Goal: Transaction & Acquisition: Purchase product/service

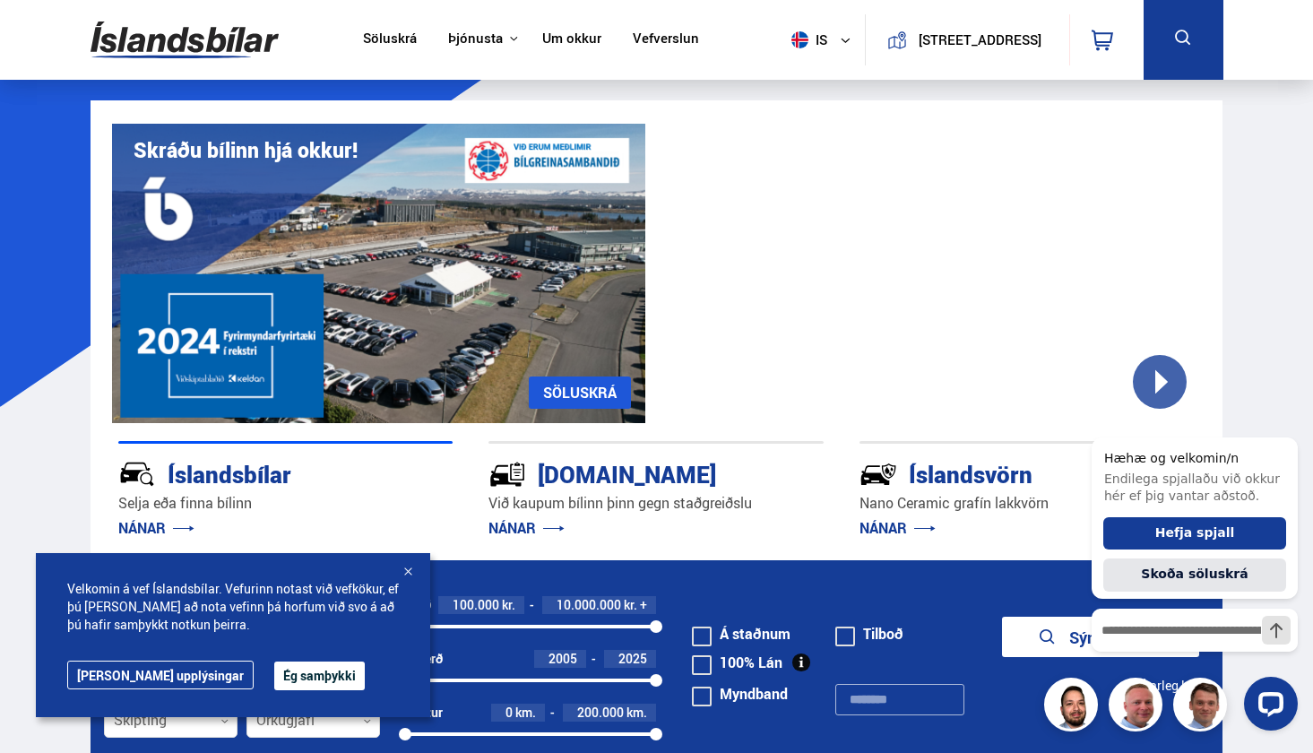
click at [274, 666] on button "Ég samþykki" at bounding box center [319, 675] width 91 height 29
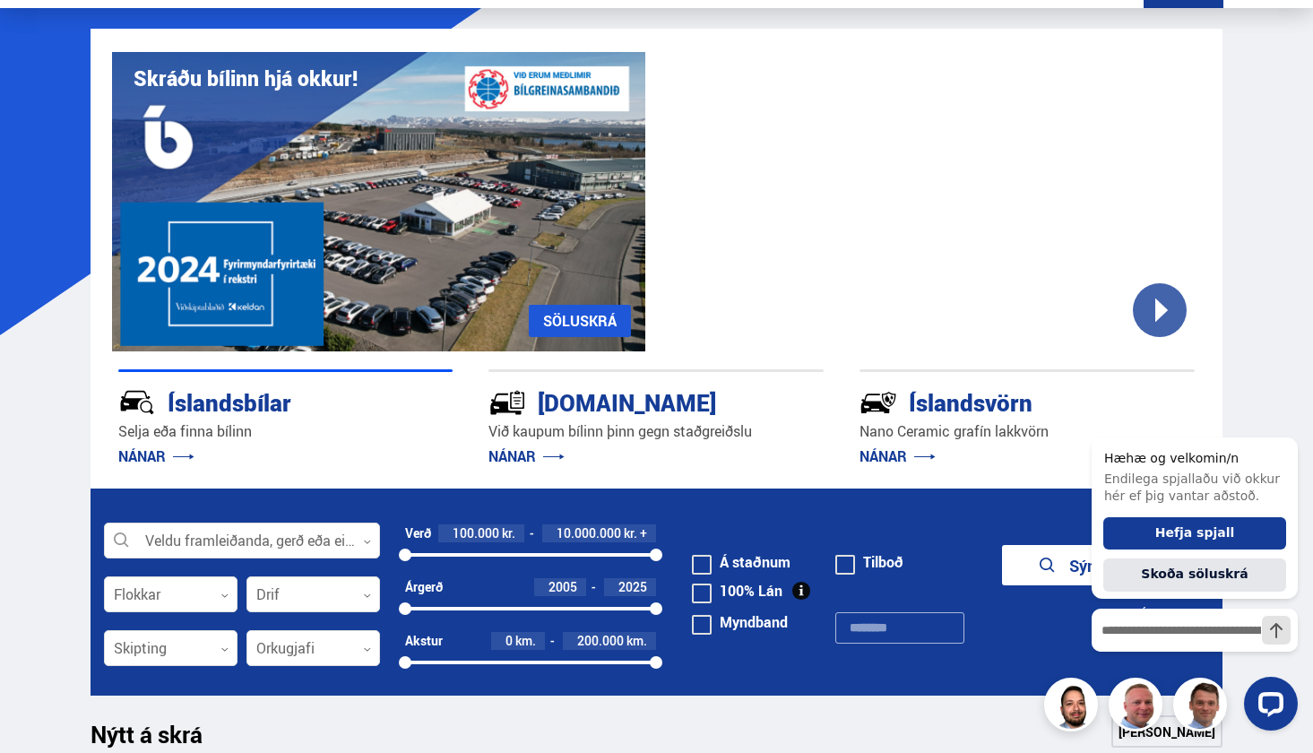
scroll to position [81, 0]
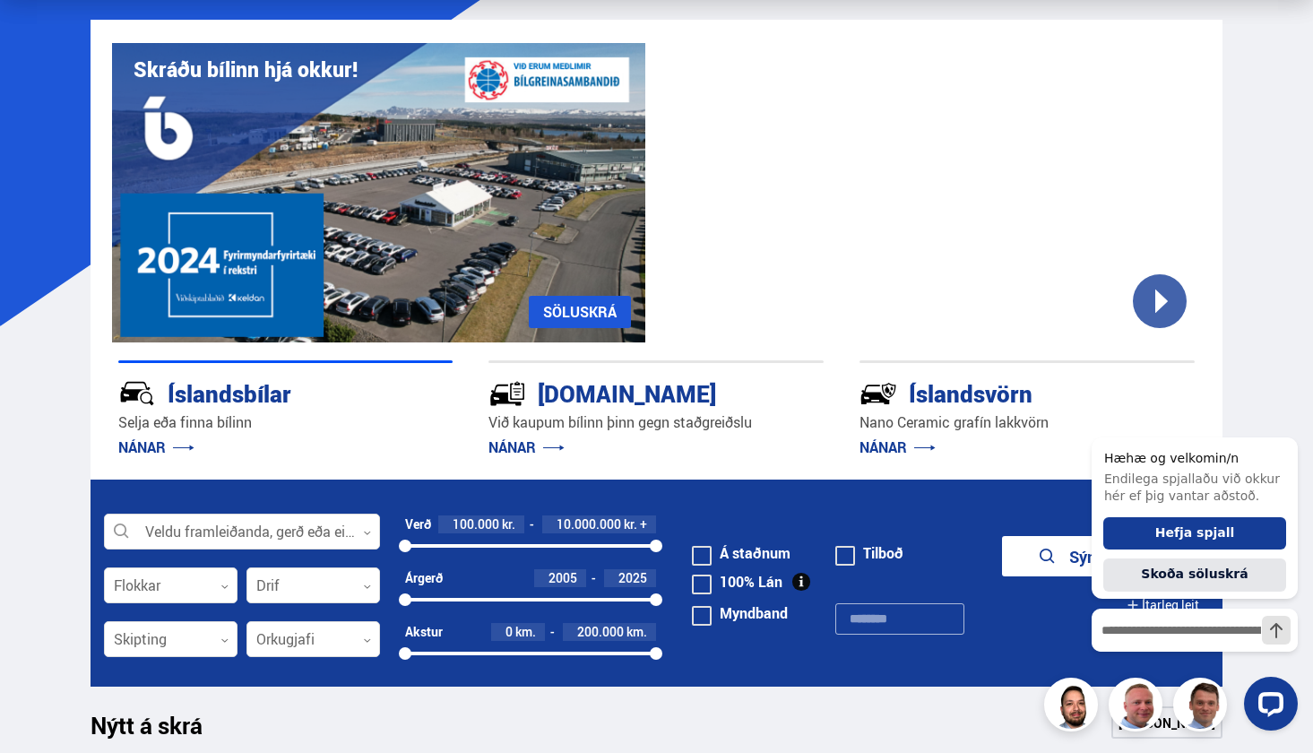
click at [238, 554] on form "Veldu framleiðanda, gerð eða eiginleika 0 Flokkar 0 Drif 0 Verð 100.000 kr. 10.…" at bounding box center [657, 582] width 1132 height 207
click at [241, 536] on div at bounding box center [242, 532] width 276 height 36
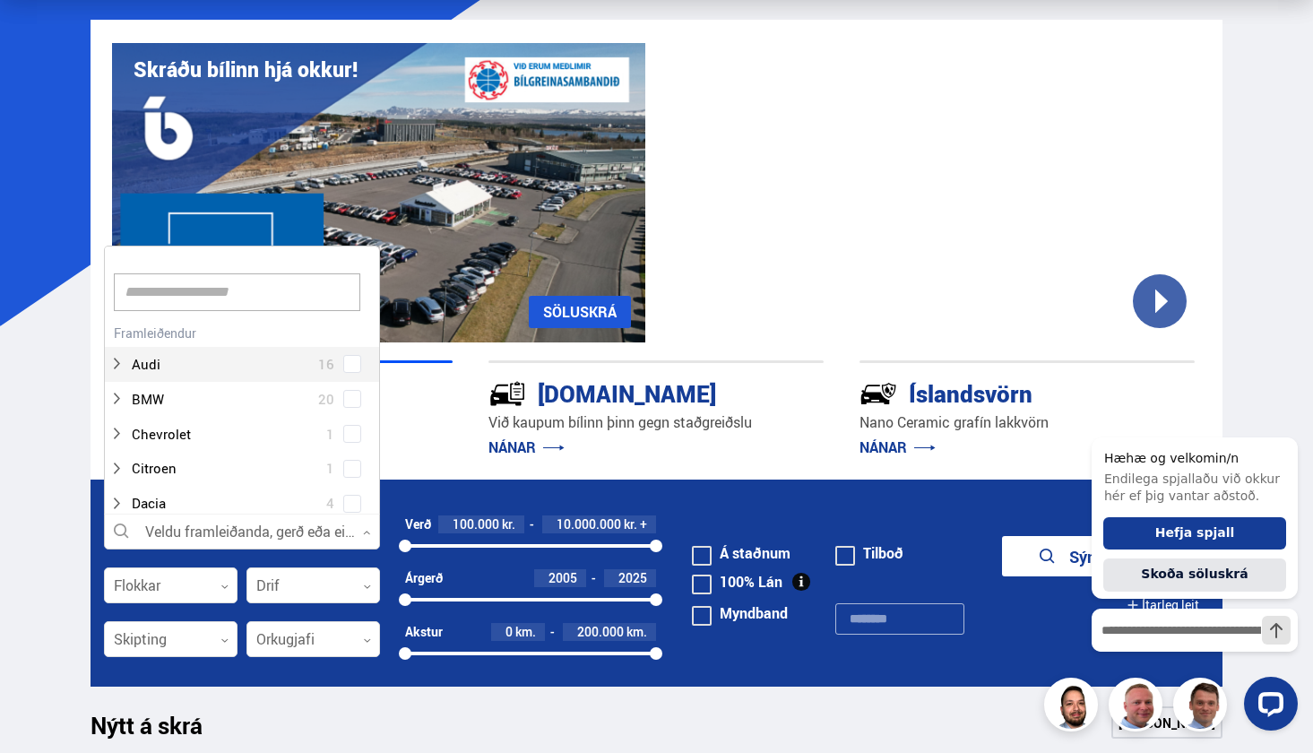
scroll to position [267, 271]
click at [272, 298] on input at bounding box center [237, 292] width 246 height 38
type input "****"
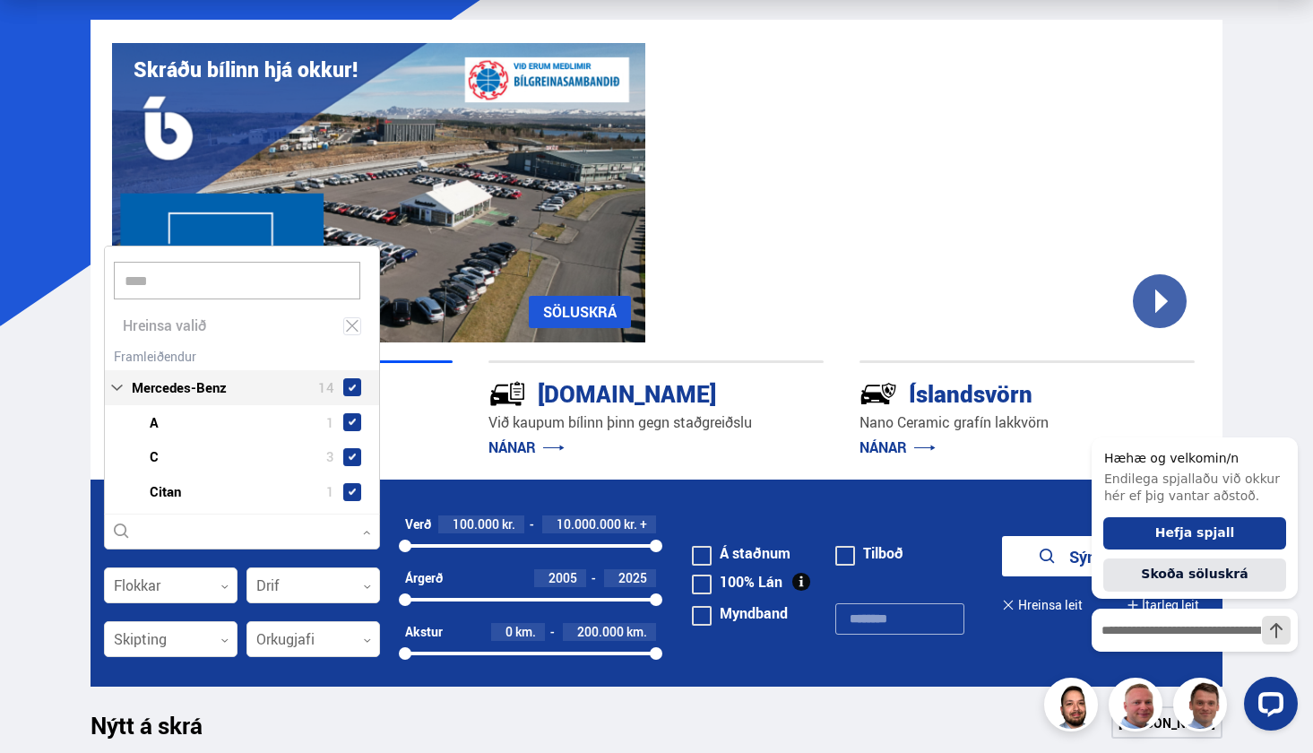
click at [350, 341] on div "**** Hreinsa valið Audi 16 BMW 20 Chevrolet 1 Citroen 1 Dacia 4 Ducati 1 Fiat 3…" at bounding box center [242, 380] width 276 height 269
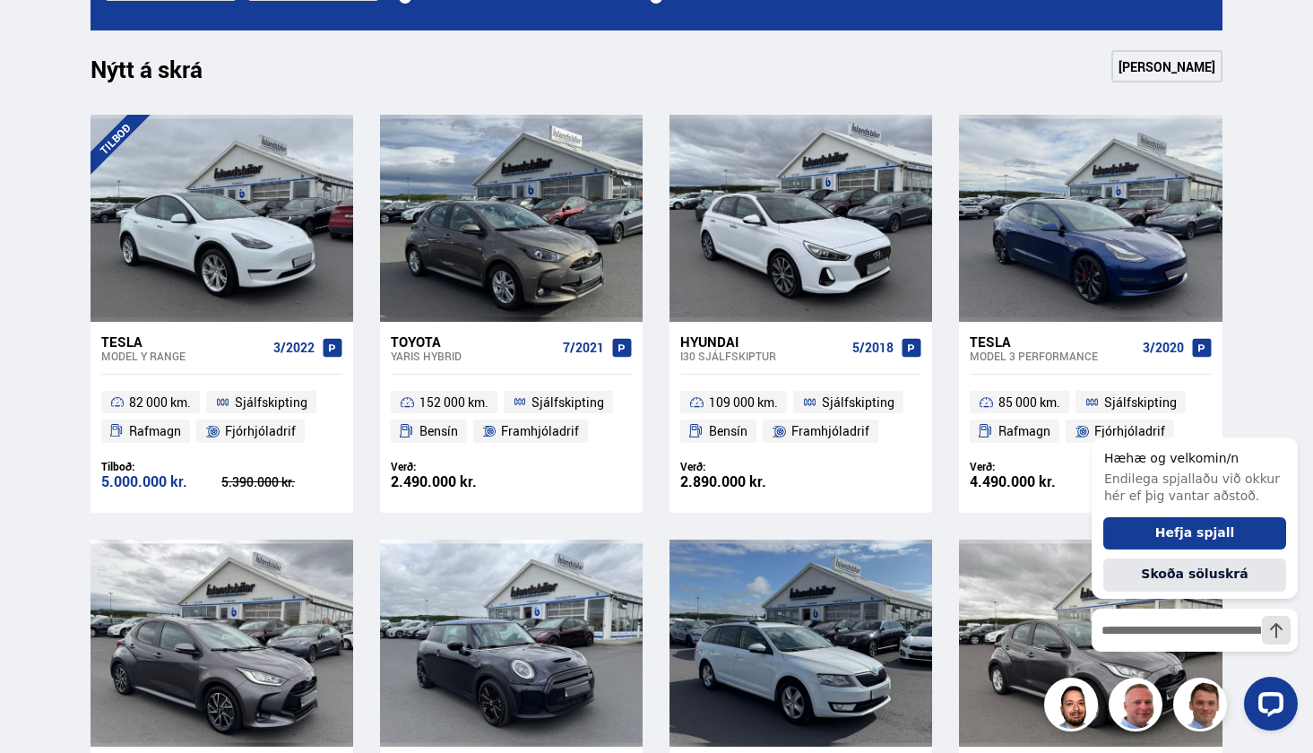
scroll to position [259, 0]
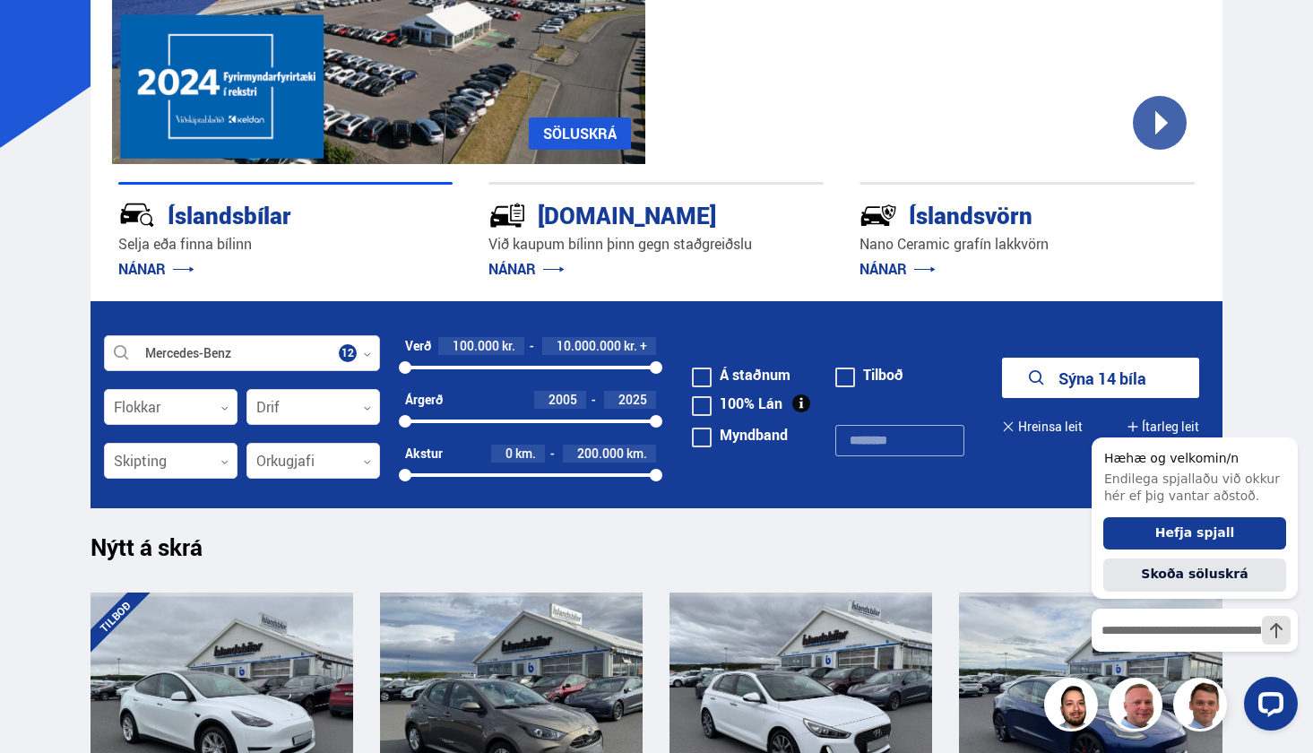
click at [294, 358] on div at bounding box center [242, 354] width 276 height 36
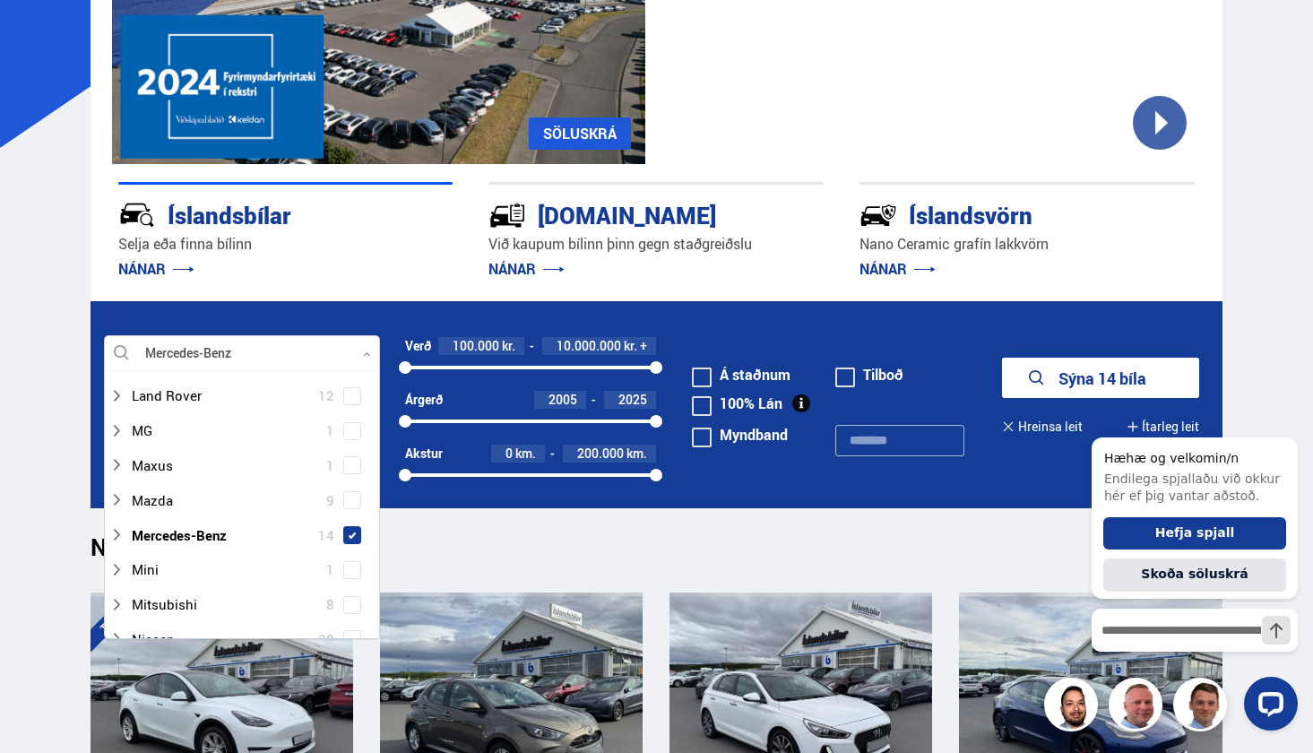
scroll to position [709, 0]
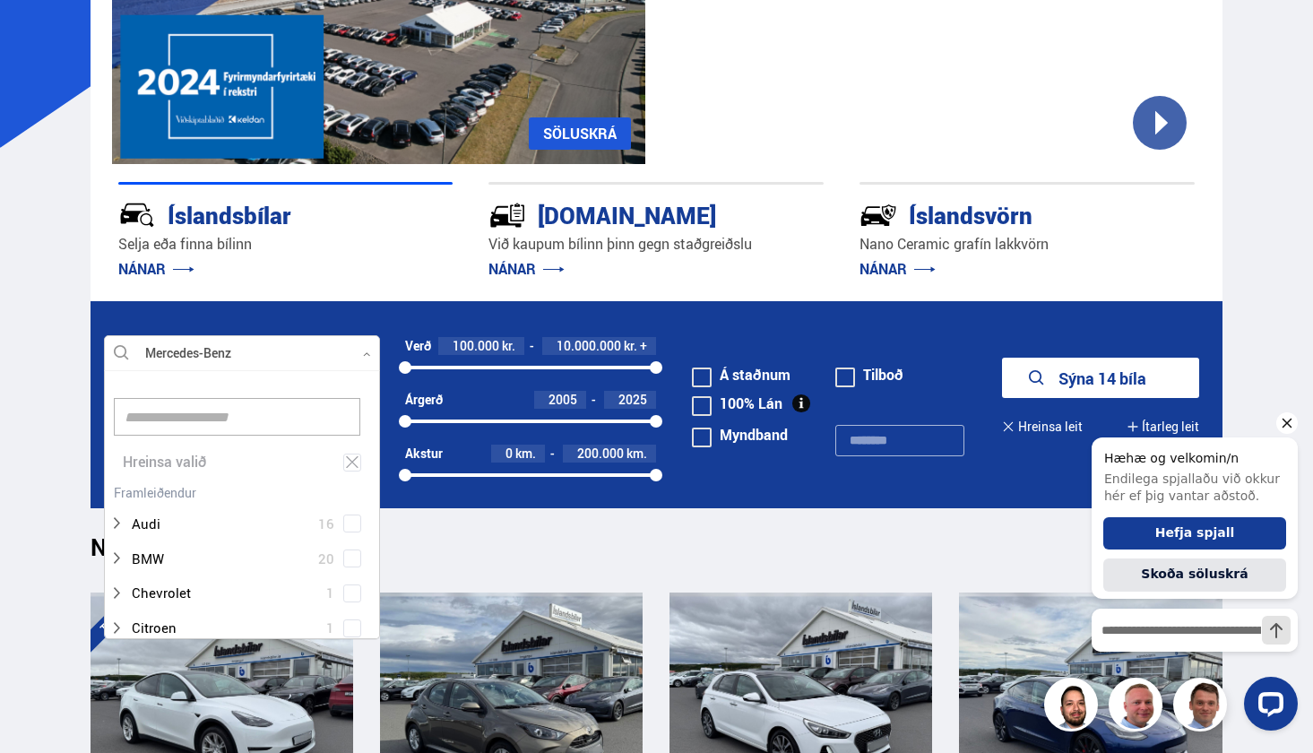
click at [1285, 432] on icon "Hide greeting" at bounding box center [1287, 423] width 22 height 22
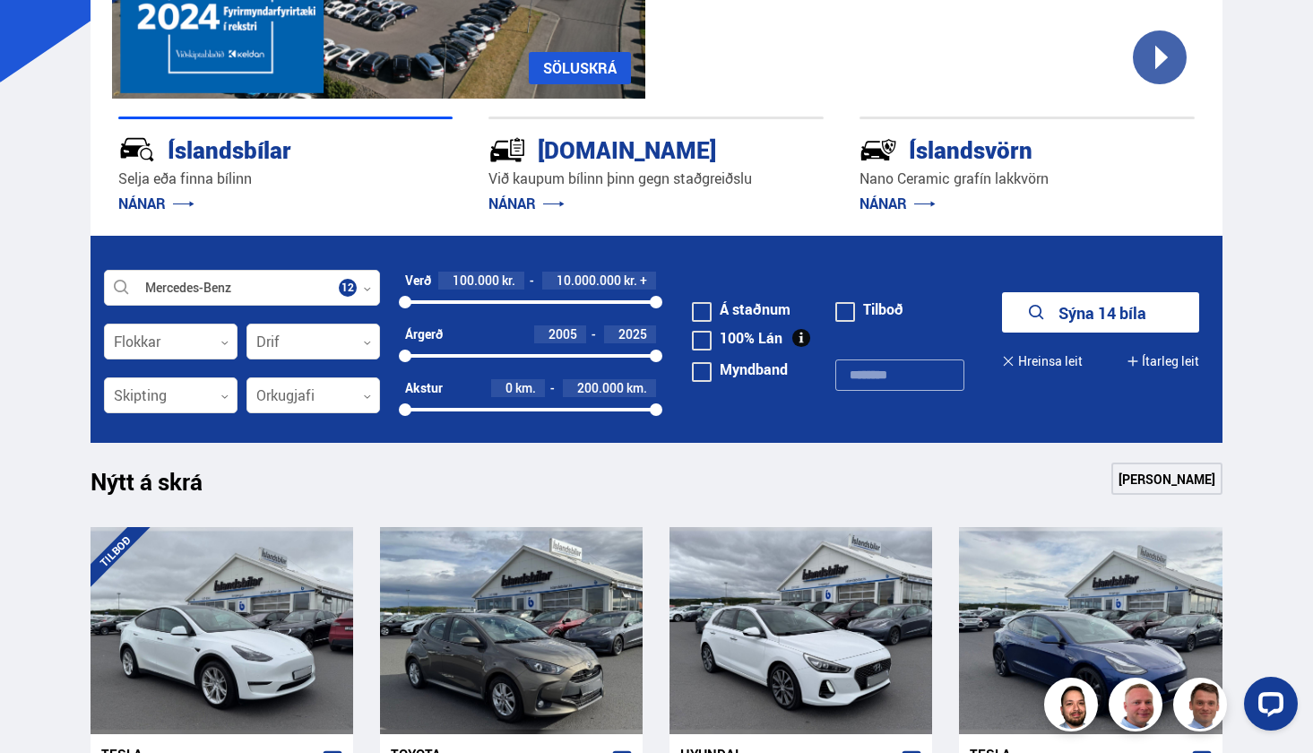
scroll to position [339, 0]
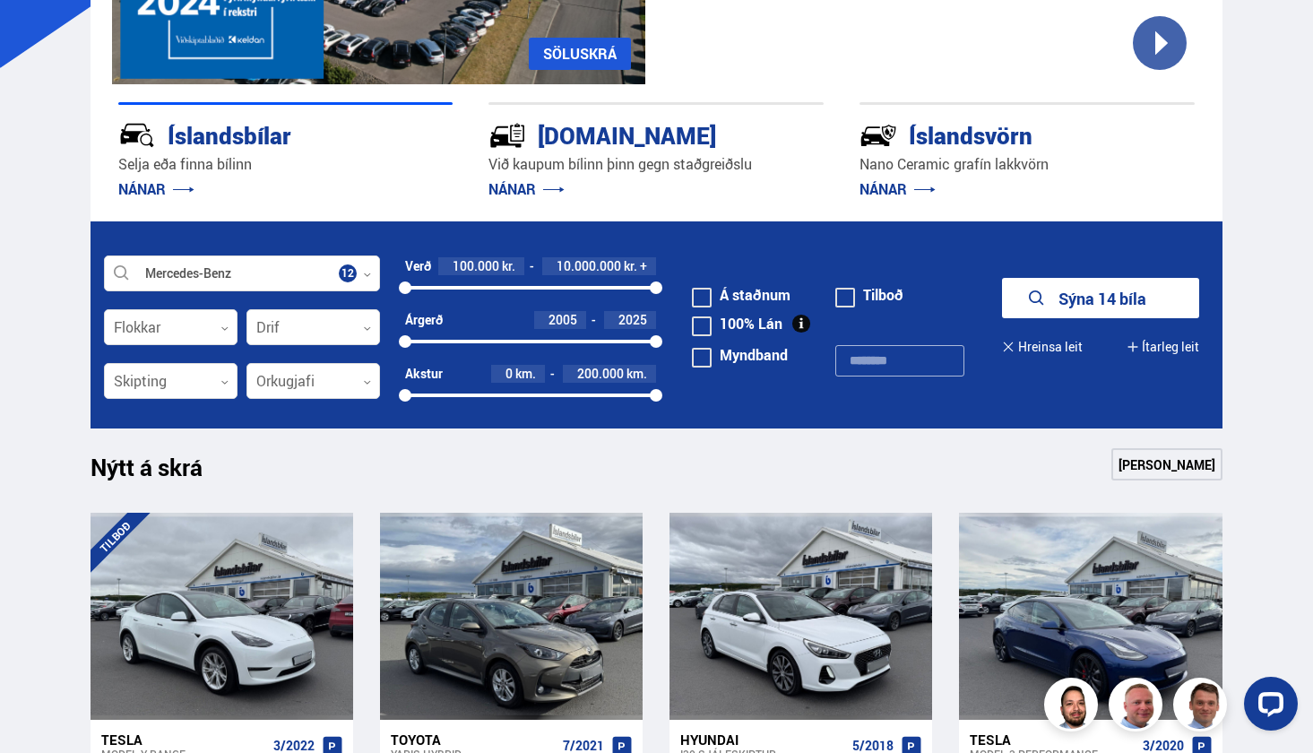
click at [1106, 290] on button "Sýna 14 bíla" at bounding box center [1100, 298] width 197 height 40
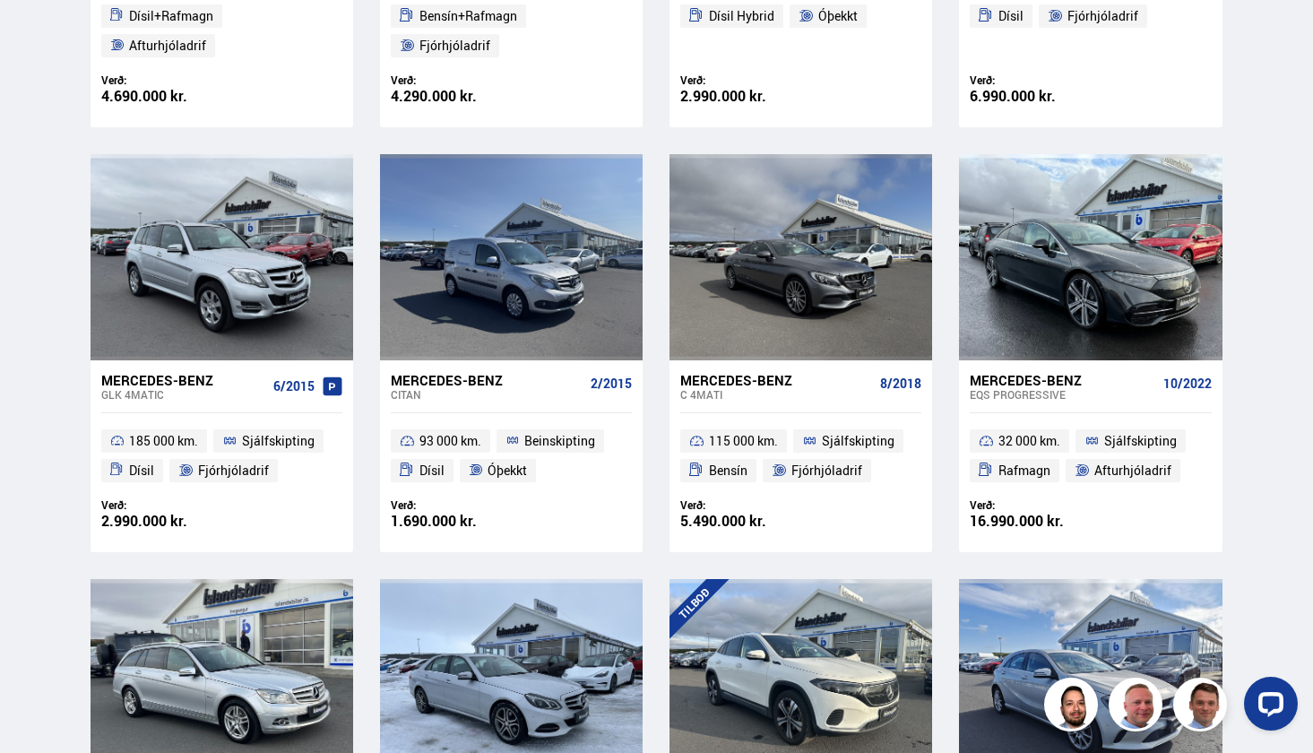
scroll to position [736, 0]
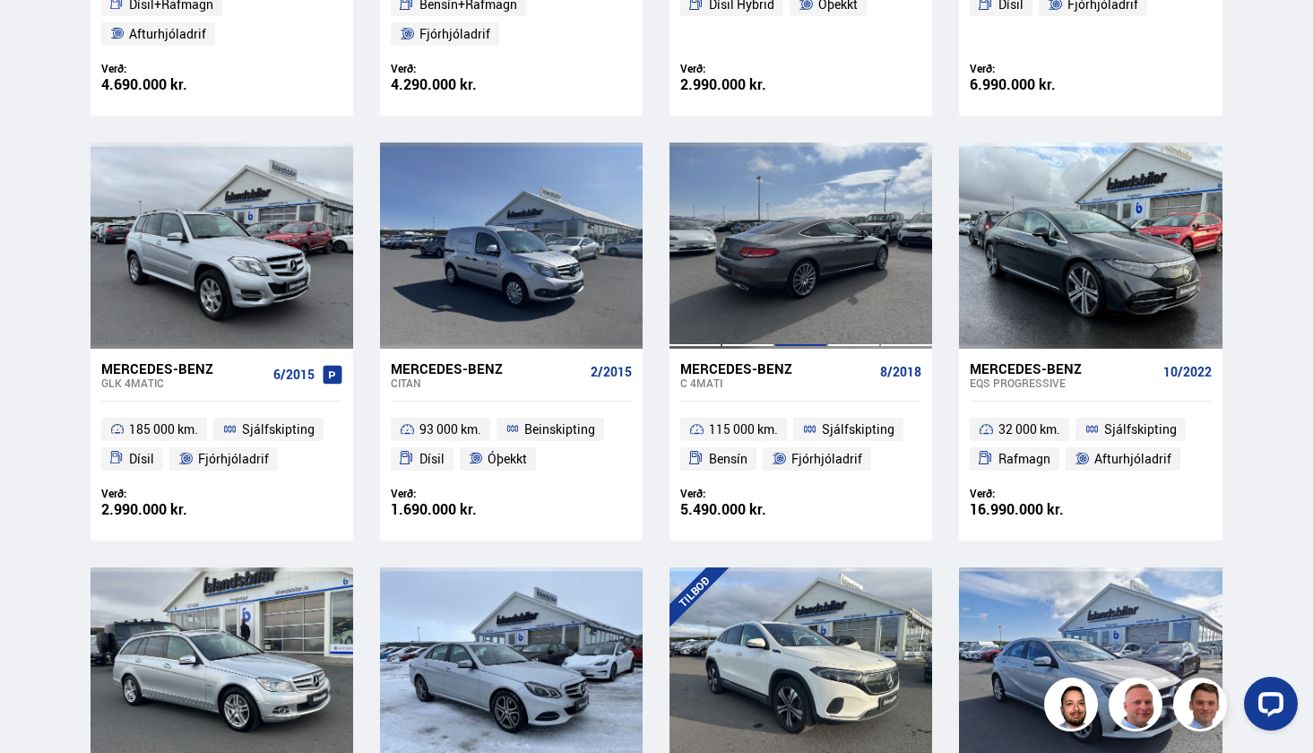
click at [786, 280] on div at bounding box center [800, 245] width 53 height 206
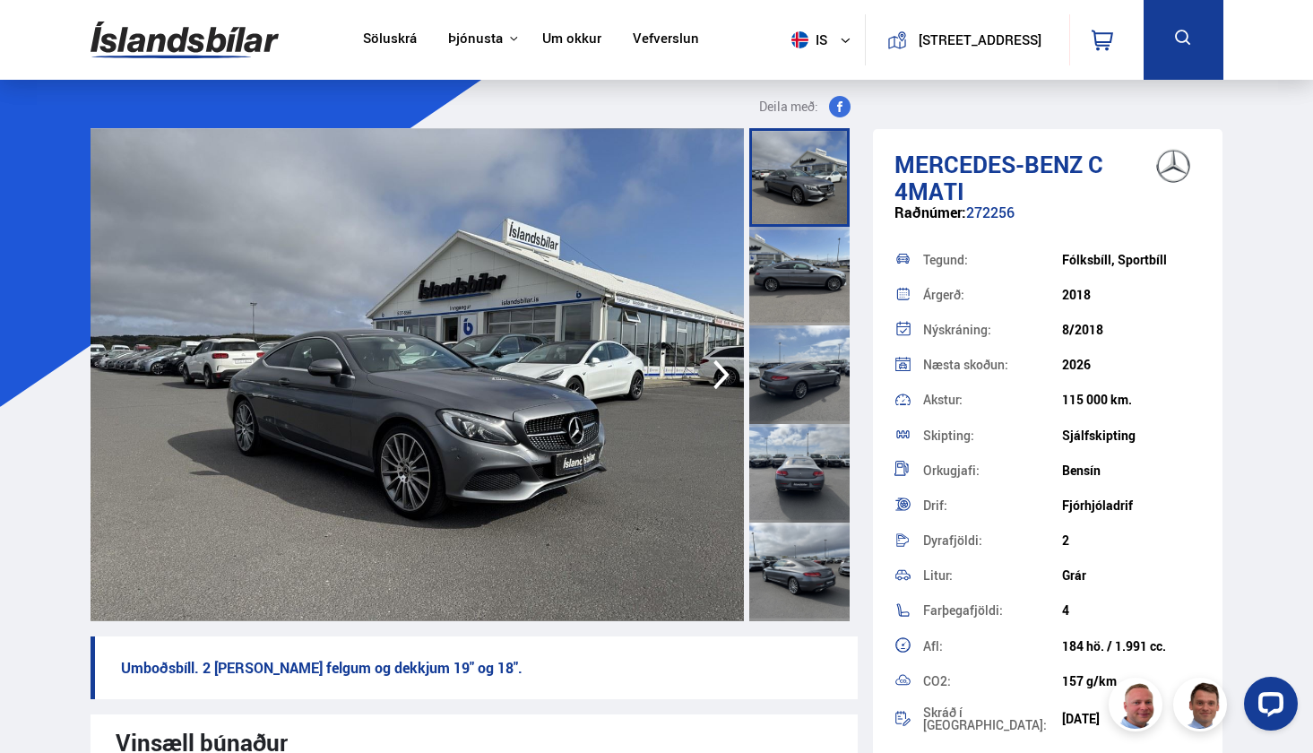
click at [614, 394] on img at bounding box center [418, 374] width 654 height 493
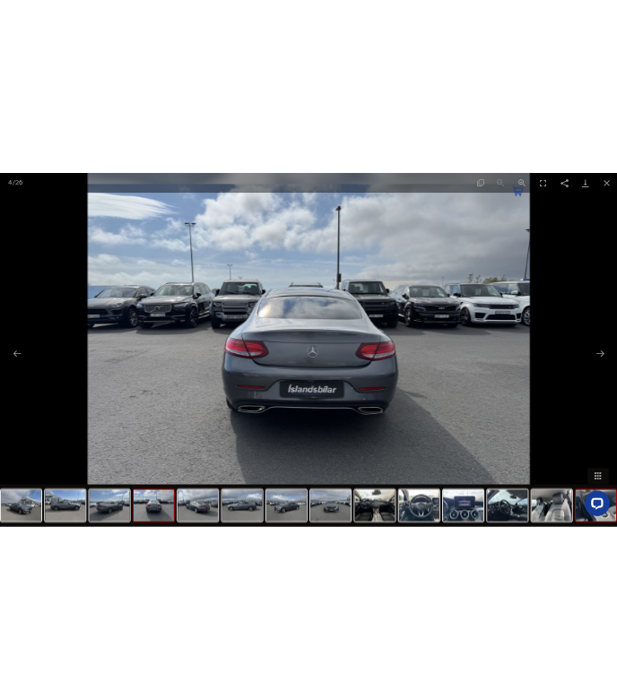
scroll to position [2, 0]
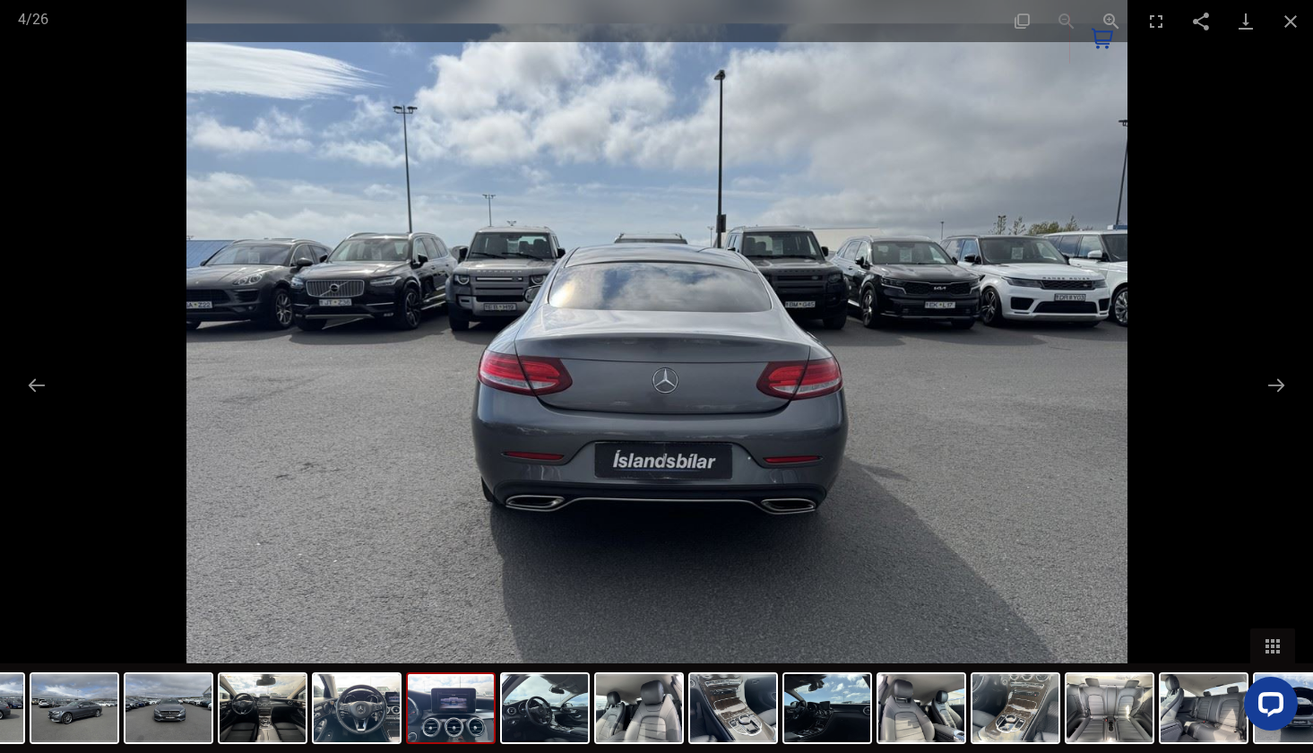
drag, startPoint x: 978, startPoint y: 732, endPoint x: 418, endPoint y: 712, distance: 560.4
click at [418, 712] on img at bounding box center [451, 708] width 86 height 68
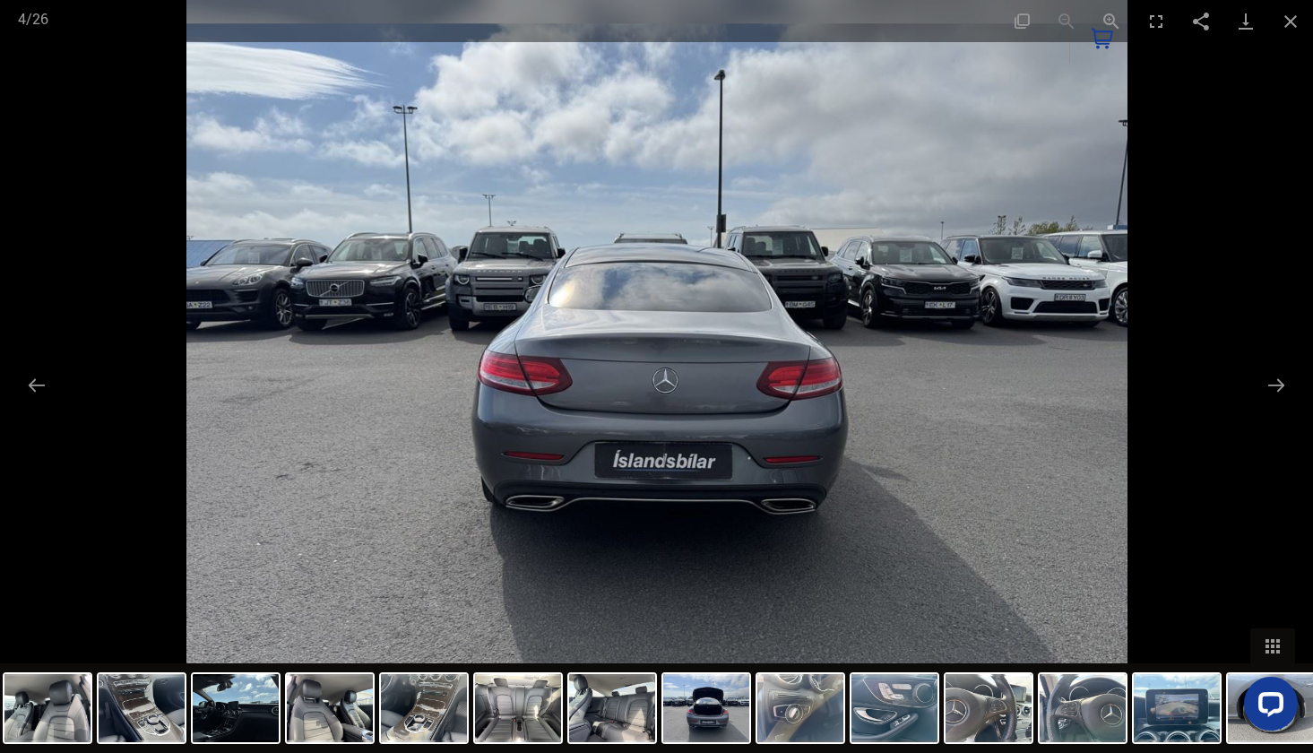
drag, startPoint x: 922, startPoint y: 718, endPoint x: 358, endPoint y: 752, distance: 564.7
click at [358, 751] on div at bounding box center [97, 708] width 2446 height 90
click at [712, 703] on img at bounding box center [708, 708] width 86 height 68
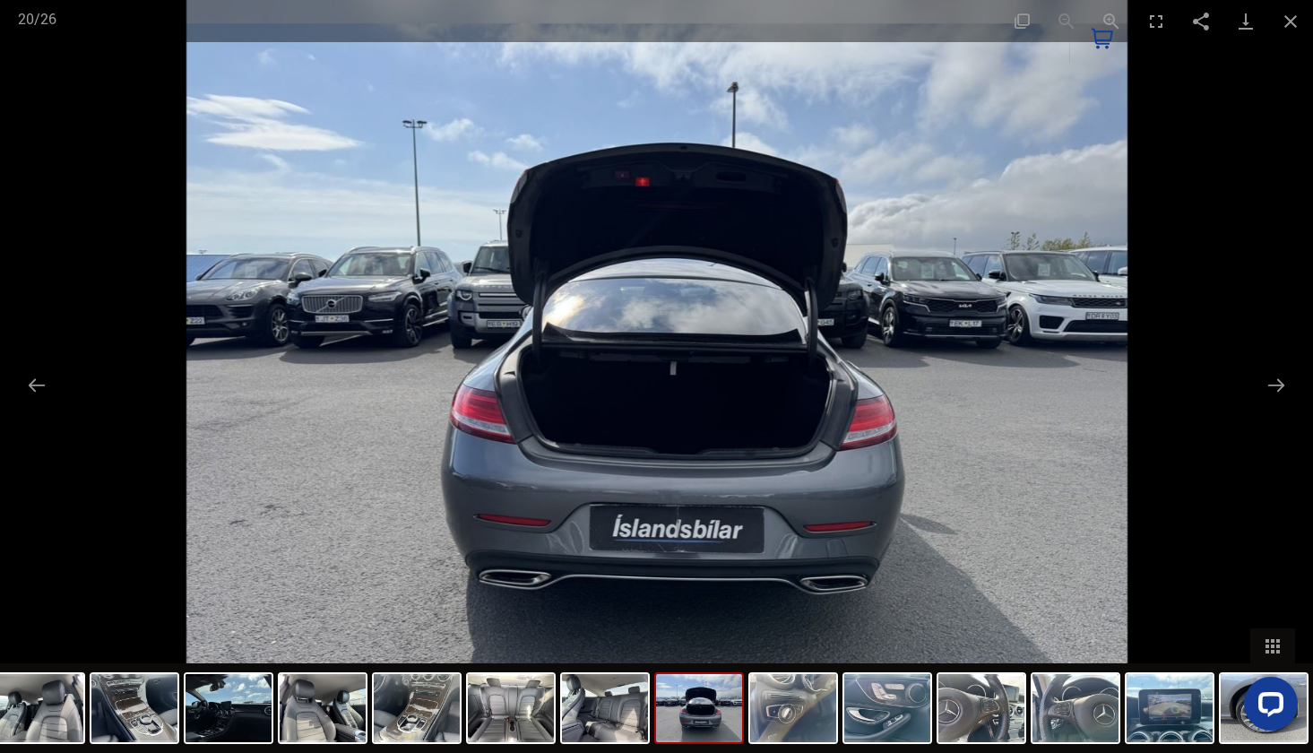
click at [644, 198] on img at bounding box center [656, 376] width 941 height 753
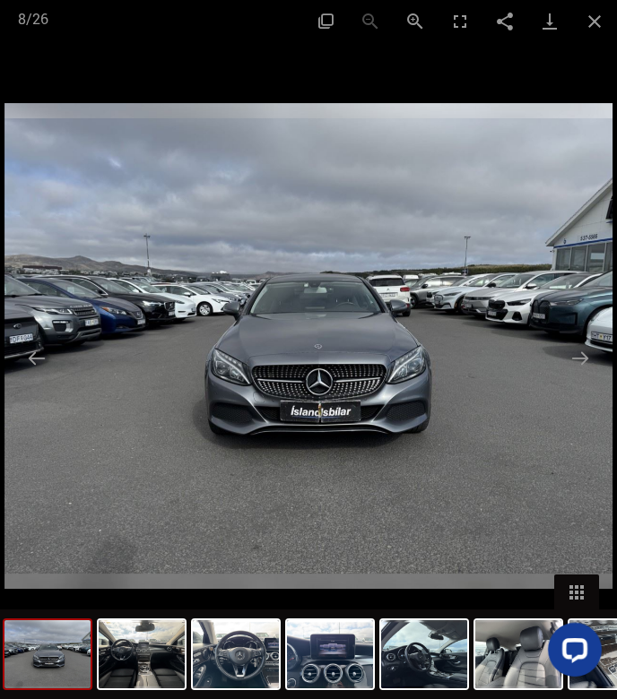
drag, startPoint x: 262, startPoint y: 647, endPoint x: 0, endPoint y: 618, distance: 263.2
click at [0, 618] on div at bounding box center [567, 654] width 2446 height 90
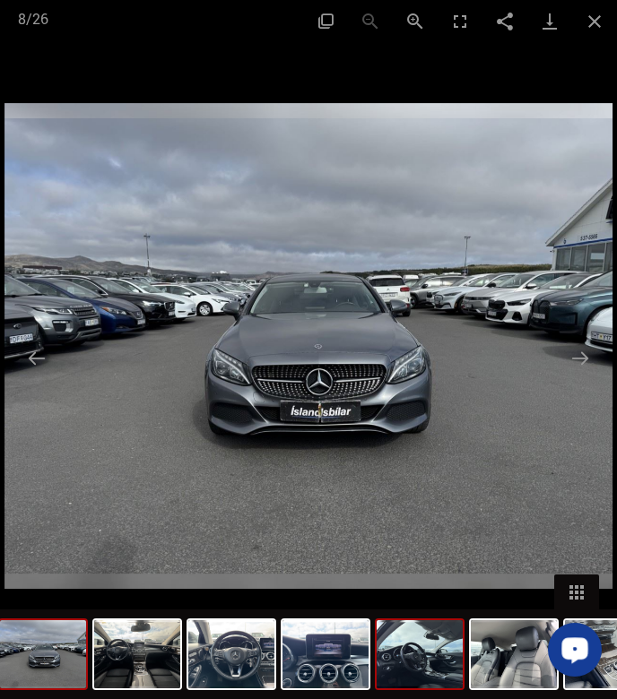
drag, startPoint x: 436, startPoint y: 670, endPoint x: 0, endPoint y: 685, distance: 436.6
click at [376, 685] on img at bounding box center [419, 654] width 86 height 68
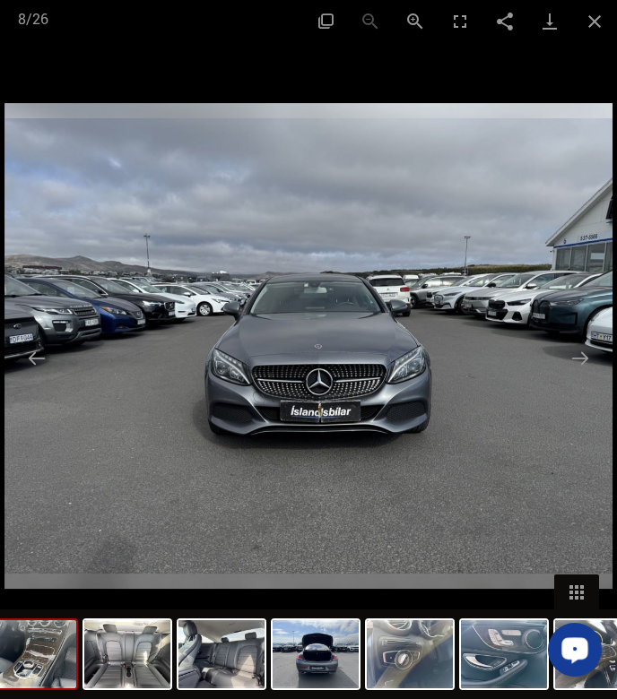
drag, startPoint x: 425, startPoint y: 663, endPoint x: 0, endPoint y: 625, distance: 426.5
click at [0, 625] on img at bounding box center [33, 654] width 86 height 68
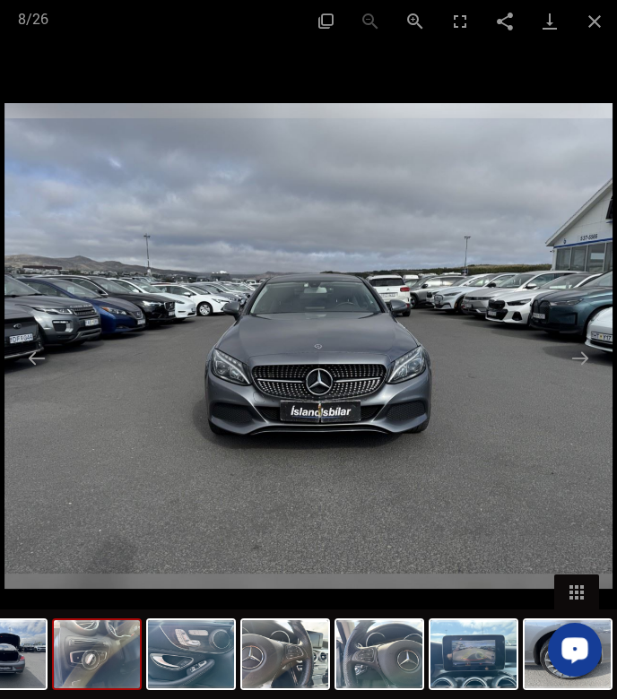
drag, startPoint x: 505, startPoint y: 655, endPoint x: 108, endPoint y: 680, distance: 398.7
drag, startPoint x: 421, startPoint y: 651, endPoint x: 0, endPoint y: 661, distance: 421.3
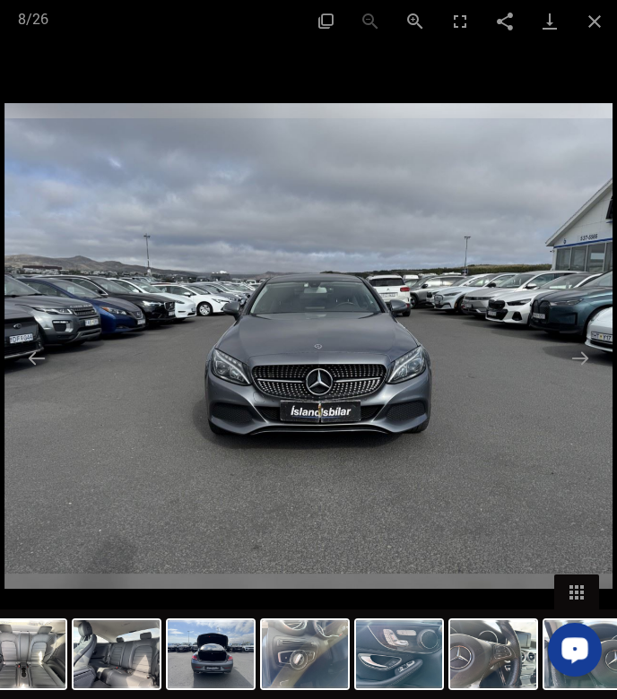
drag, startPoint x: 131, startPoint y: 670, endPoint x: 934, endPoint y: 640, distance: 803.5
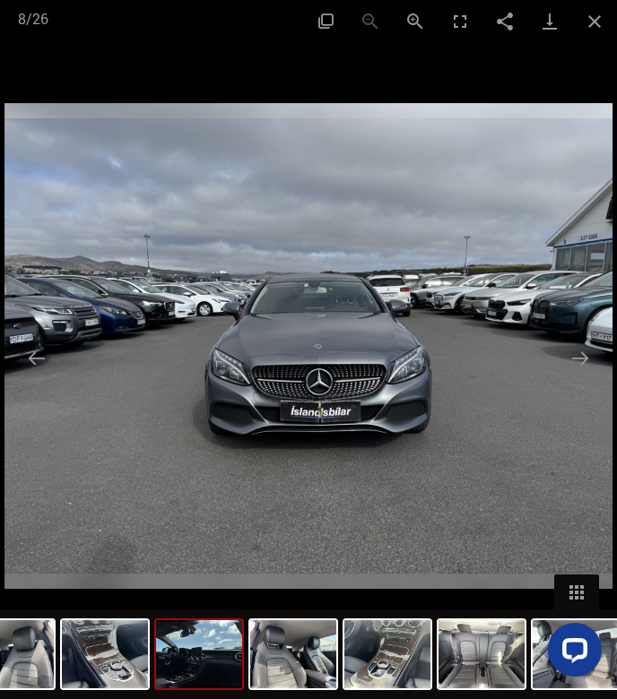
drag, startPoint x: 341, startPoint y: 672, endPoint x: 139, endPoint y: 672, distance: 202.5
click at [156, 672] on img at bounding box center [199, 654] width 86 height 68
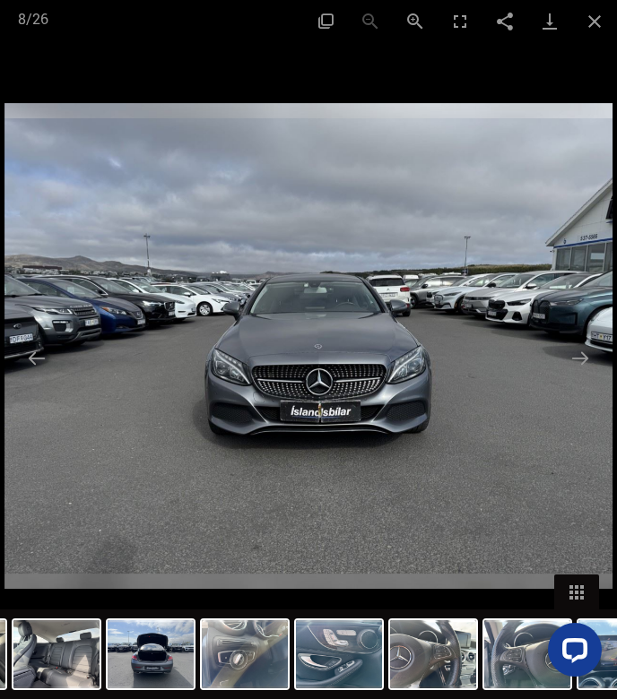
drag, startPoint x: 514, startPoint y: 670, endPoint x: 98, endPoint y: 691, distance: 417.2
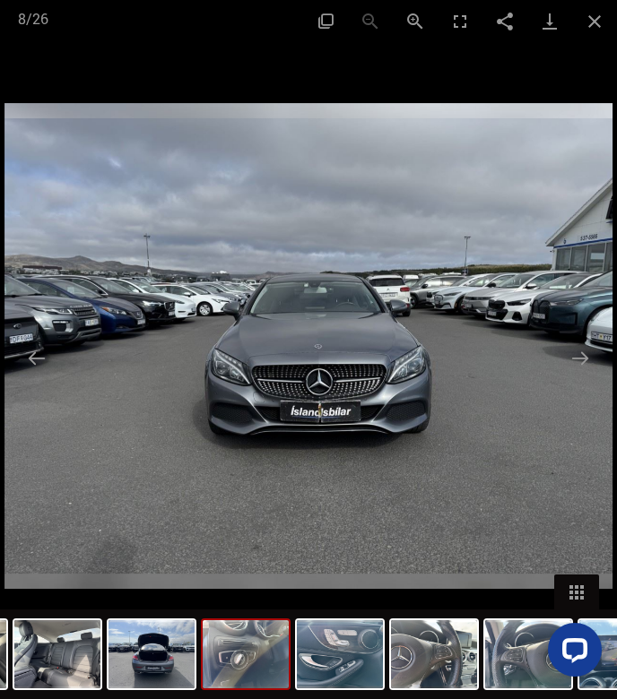
click at [278, 651] on img at bounding box center [246, 654] width 86 height 68
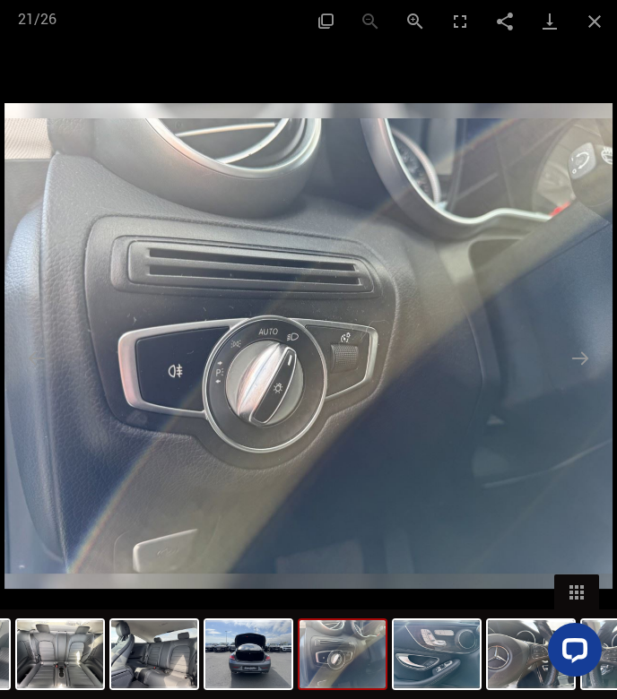
drag, startPoint x: 166, startPoint y: 663, endPoint x: 850, endPoint y: 646, distance: 683.9
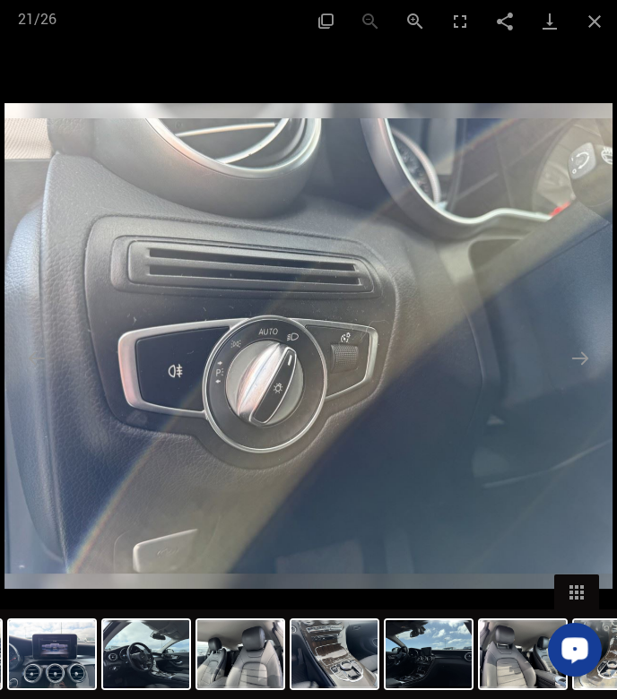
drag, startPoint x: 193, startPoint y: 653, endPoint x: 966, endPoint y: 653, distance: 773.3
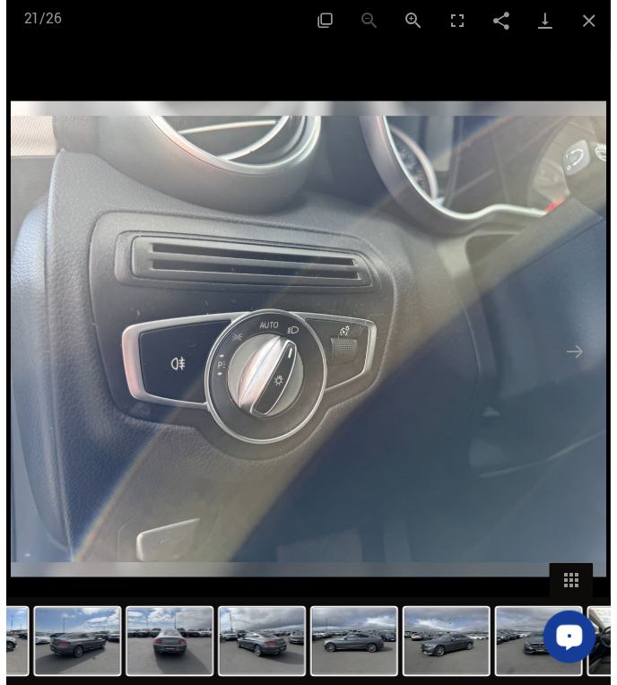
scroll to position [736, 0]
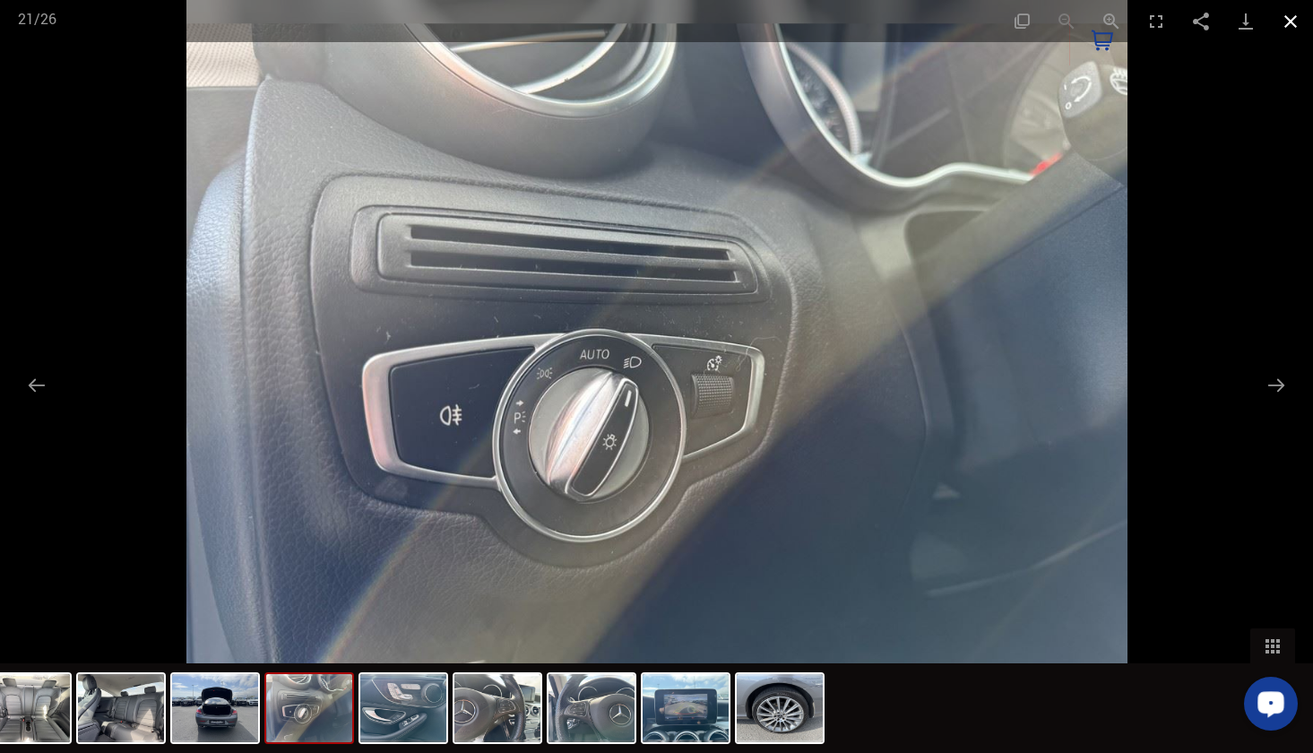
click at [1307, 20] on button "Close gallery" at bounding box center [1290, 21] width 45 height 42
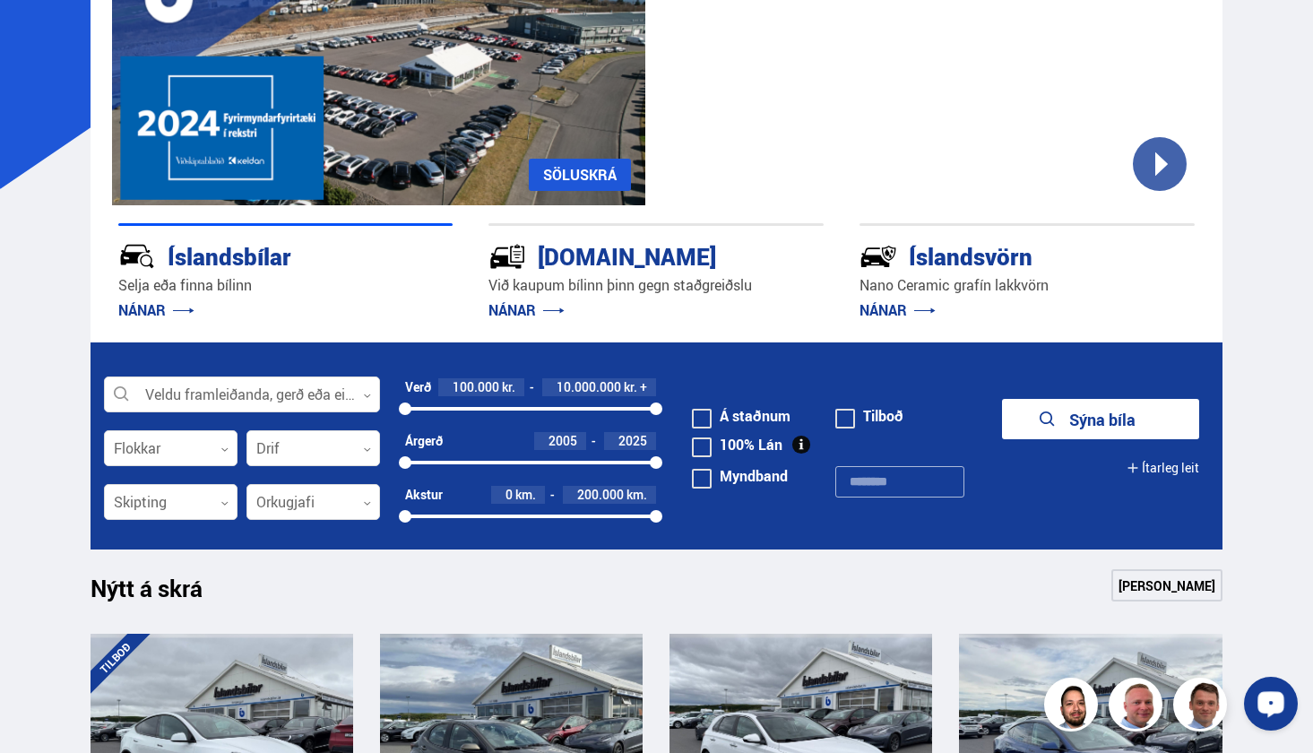
scroll to position [210, 0]
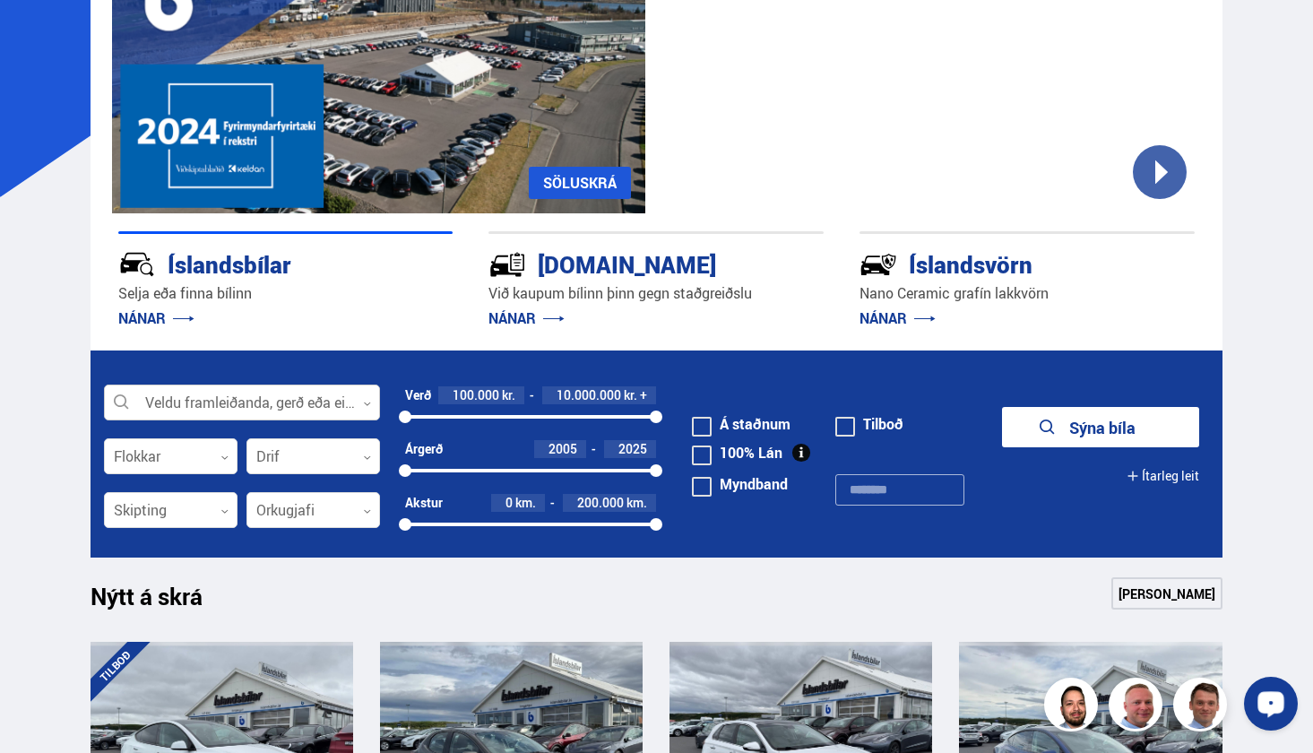
click at [227, 401] on div at bounding box center [242, 403] width 276 height 36
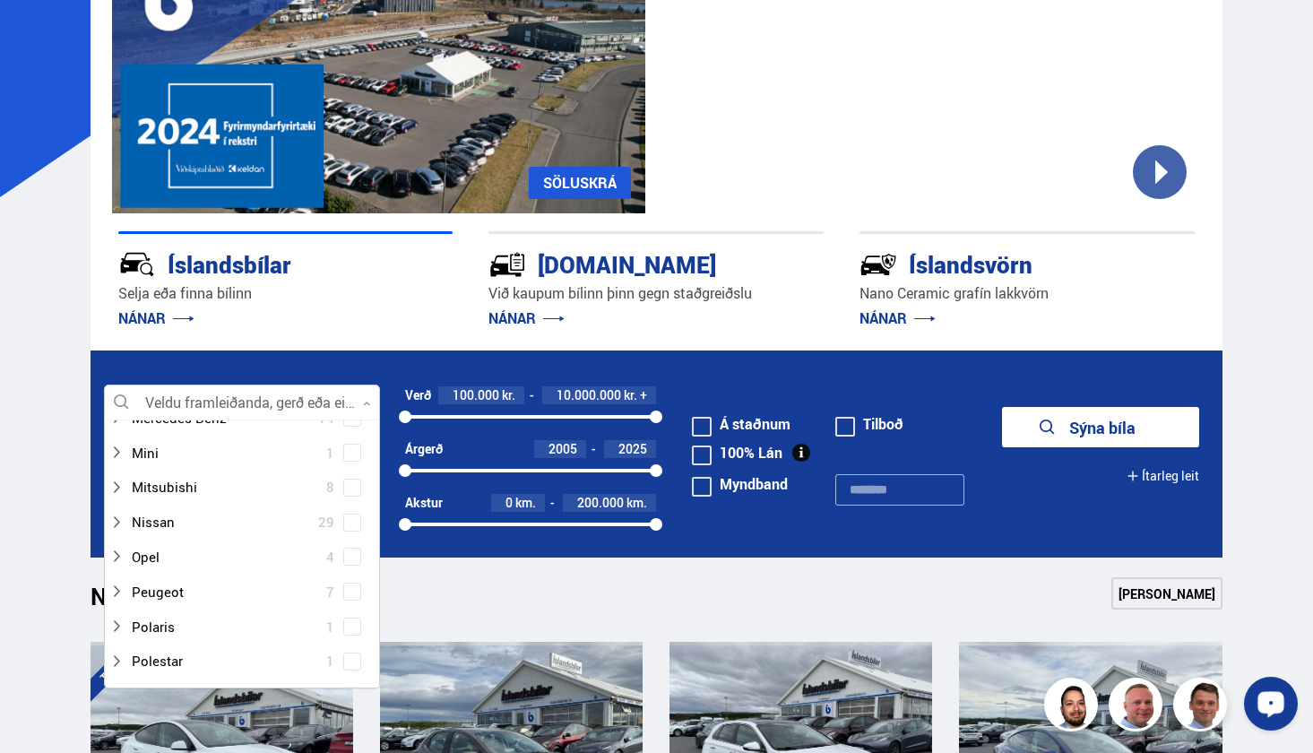
scroll to position [771, 0]
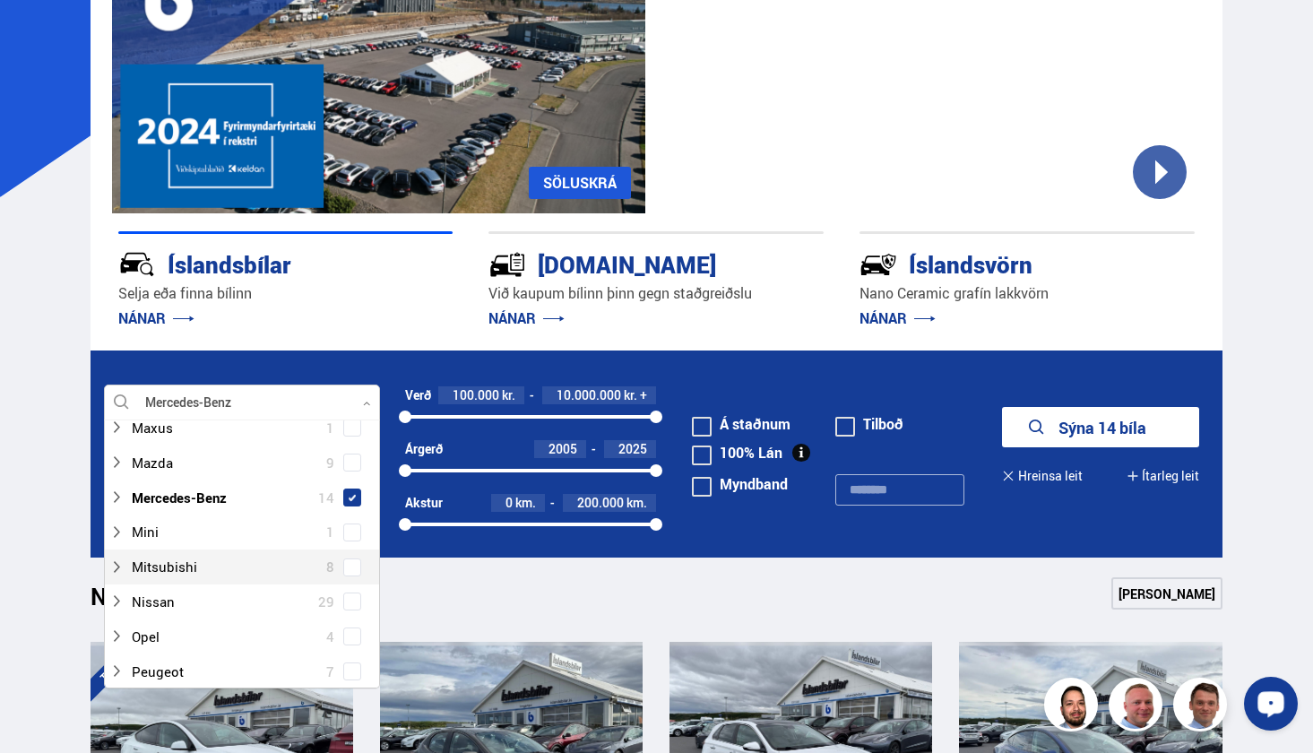
click at [1071, 418] on button "Sýna 14 bíla" at bounding box center [1100, 427] width 197 height 40
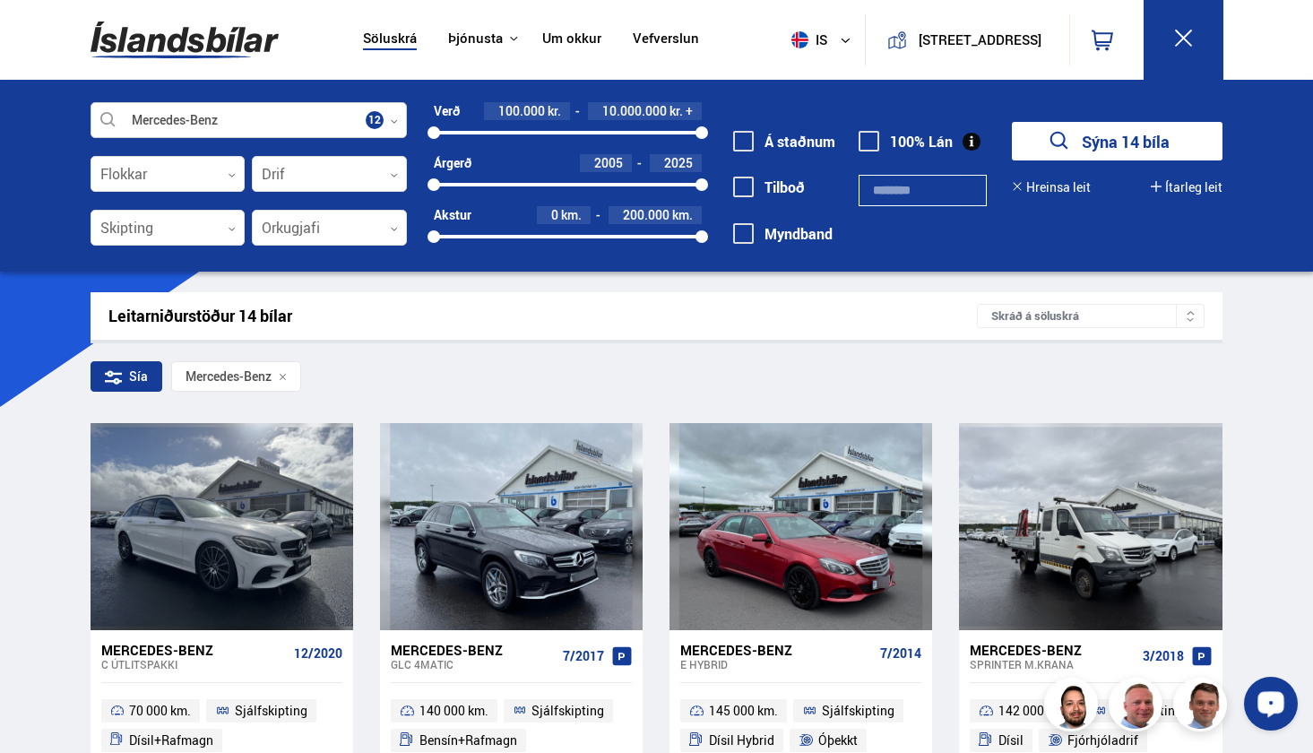
click at [301, 126] on div at bounding box center [249, 121] width 317 height 36
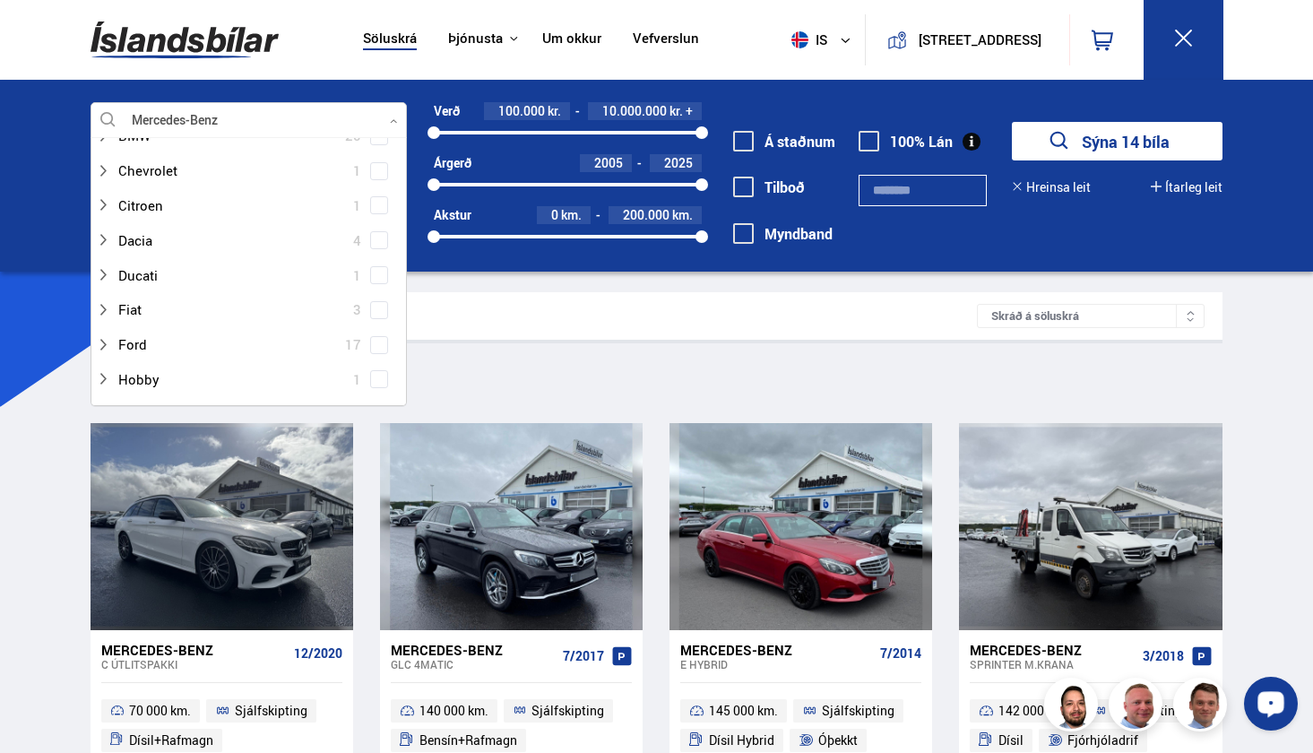
scroll to position [195, 0]
click at [1013, 302] on div "Leitarniðurstöður 14 bílar Skráð á [GEOGRAPHIC_DATA]" at bounding box center [657, 315] width 1132 height 47
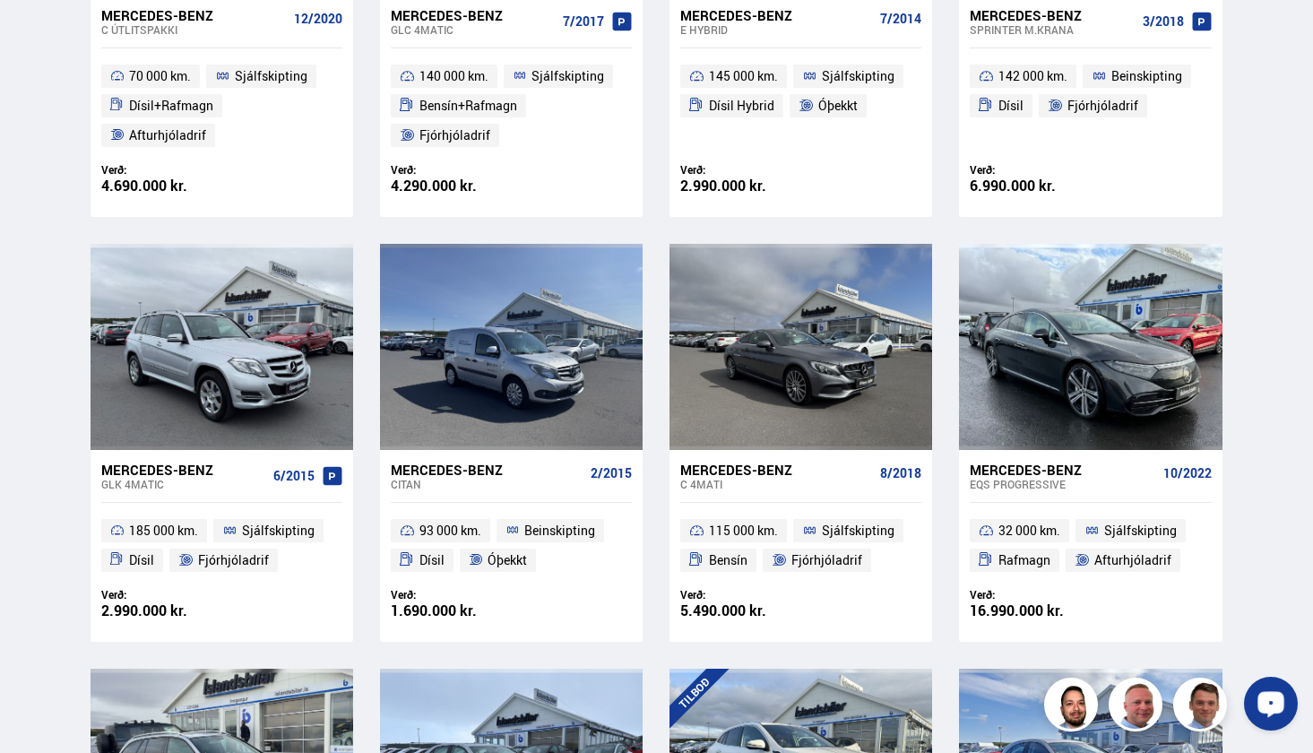
scroll to position [621, 0]
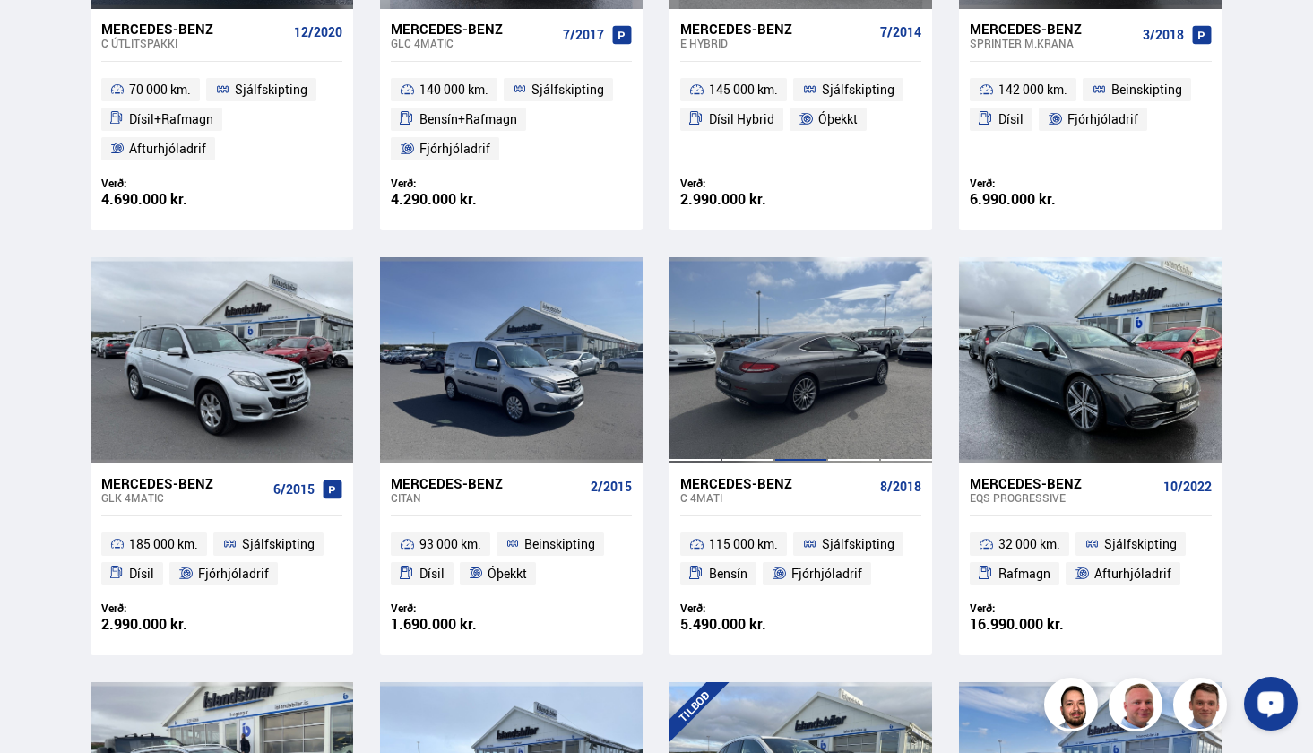
click at [781, 359] on div at bounding box center [800, 360] width 53 height 206
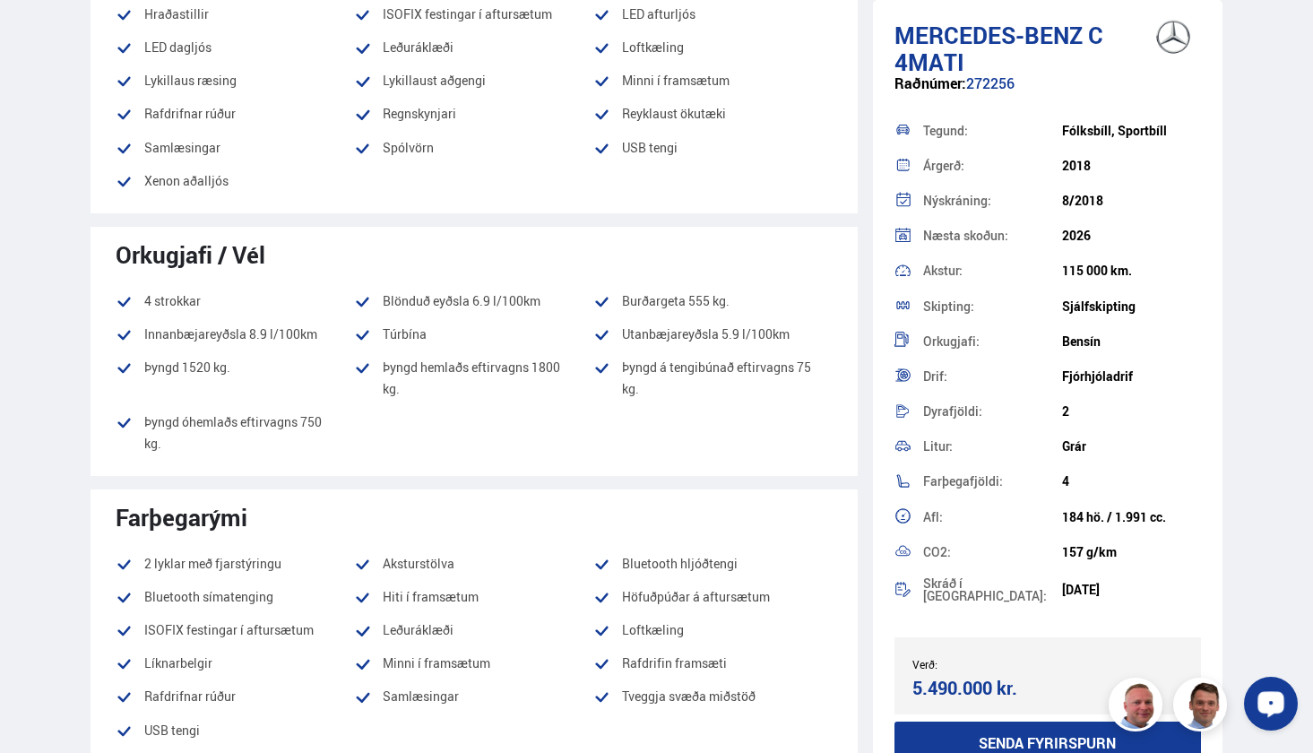
scroll to position [845, 0]
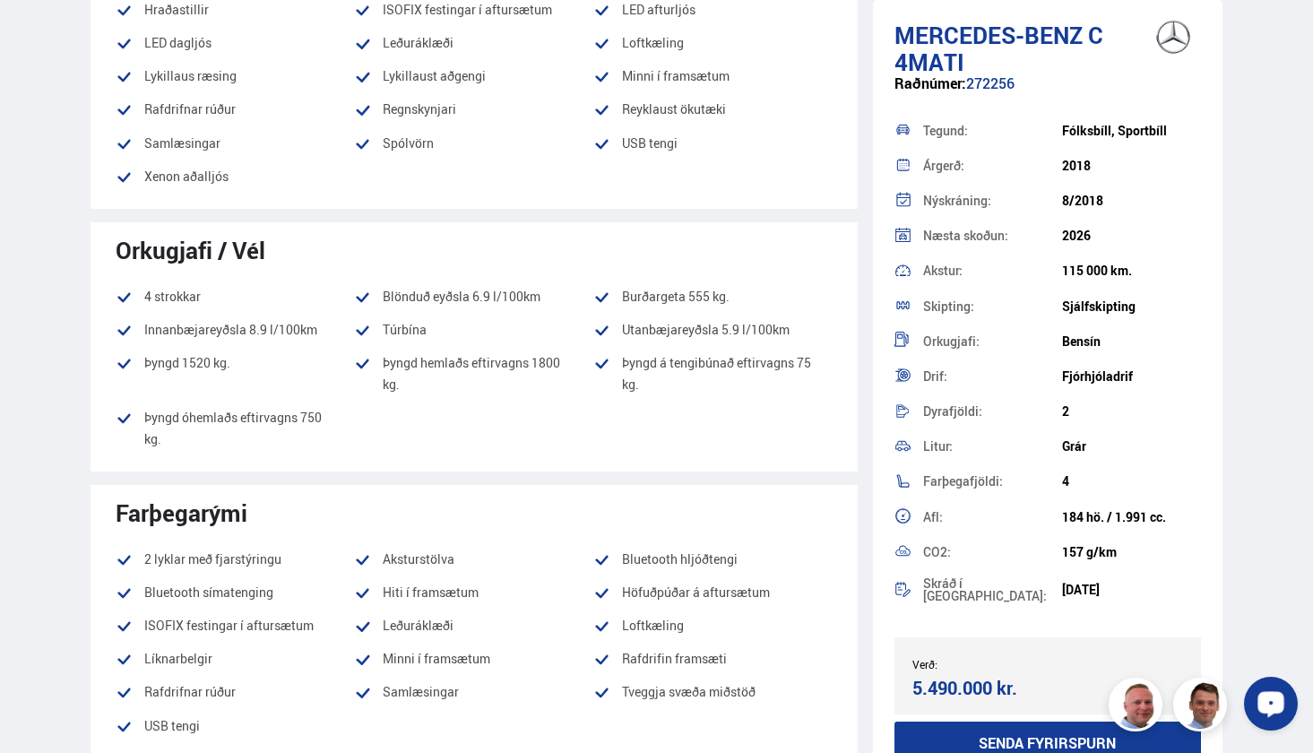
drag, startPoint x: 382, startPoint y: 323, endPoint x: 427, endPoint y: 332, distance: 45.5
click at [427, 332] on li "Túrbína" at bounding box center [473, 330] width 239 height 22
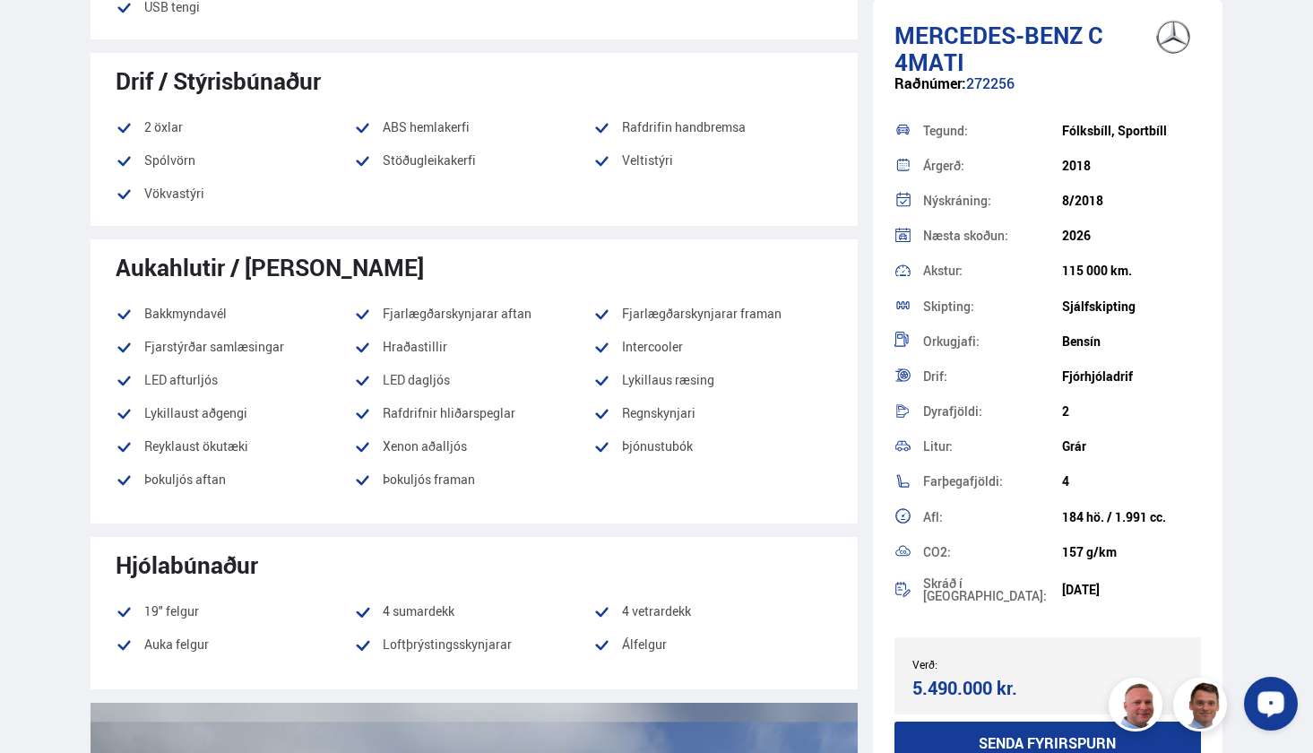
scroll to position [1575, 0]
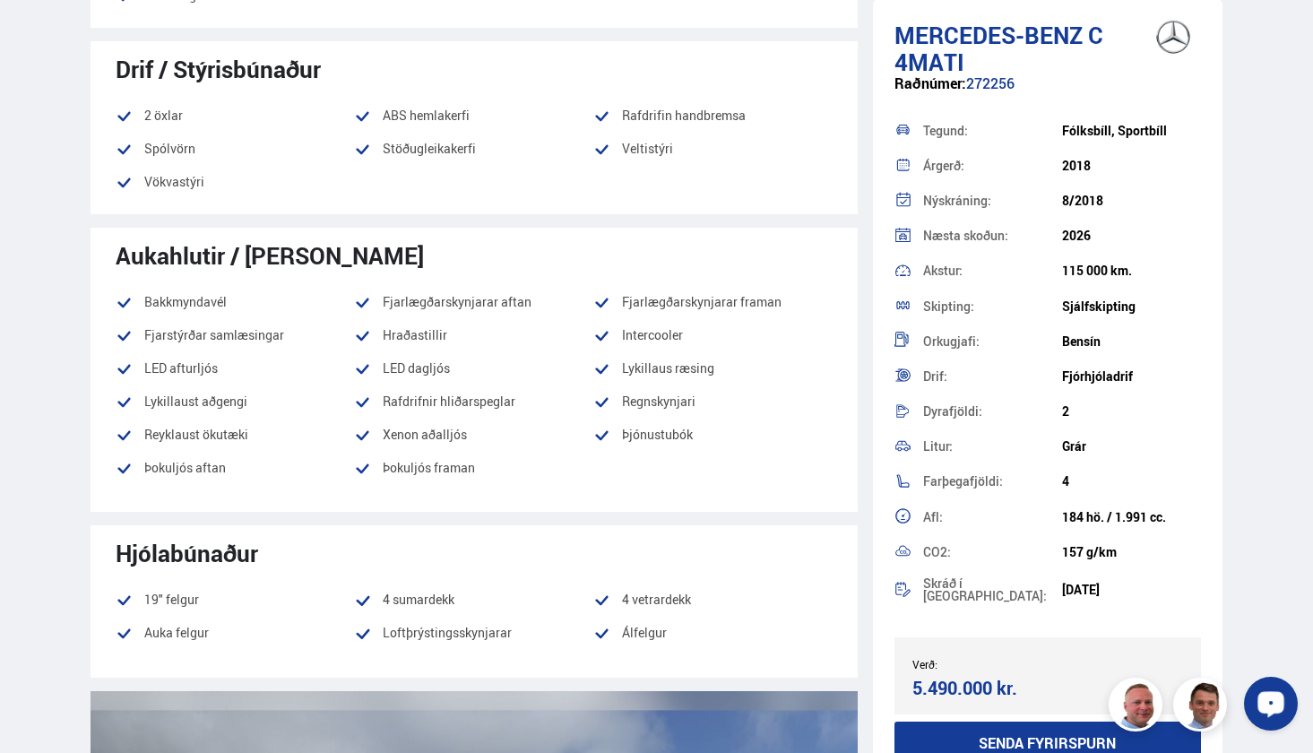
drag, startPoint x: 620, startPoint y: 367, endPoint x: 720, endPoint y: 367, distance: 100.4
click at [720, 367] on li "Lykillaus ræsing" at bounding box center [712, 369] width 239 height 22
copy li "Lykillaus ræsing"
click at [518, 479] on li "Þokuljós framan" at bounding box center [473, 473] width 239 height 33
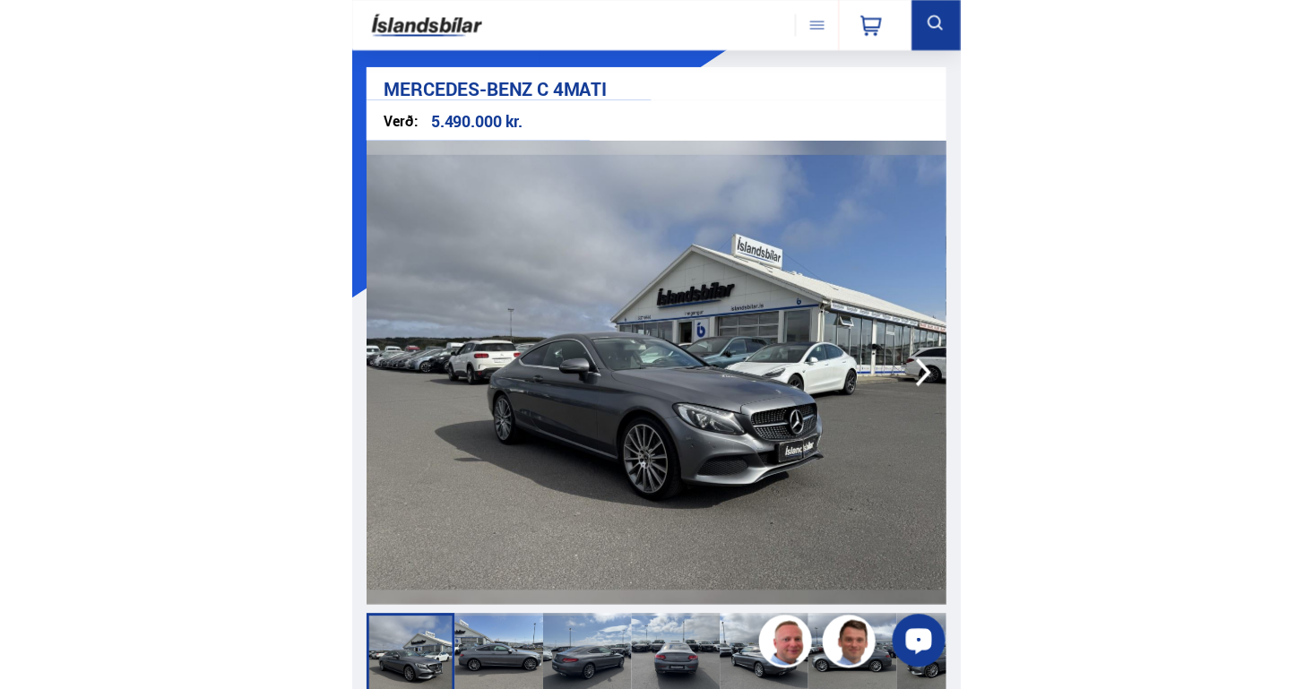
scroll to position [0, 0]
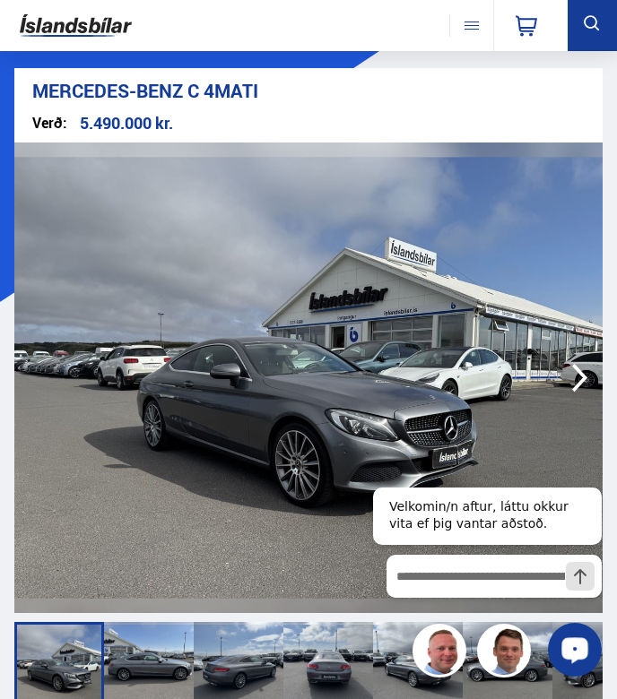
click at [461, 330] on img at bounding box center [308, 377] width 588 height 470
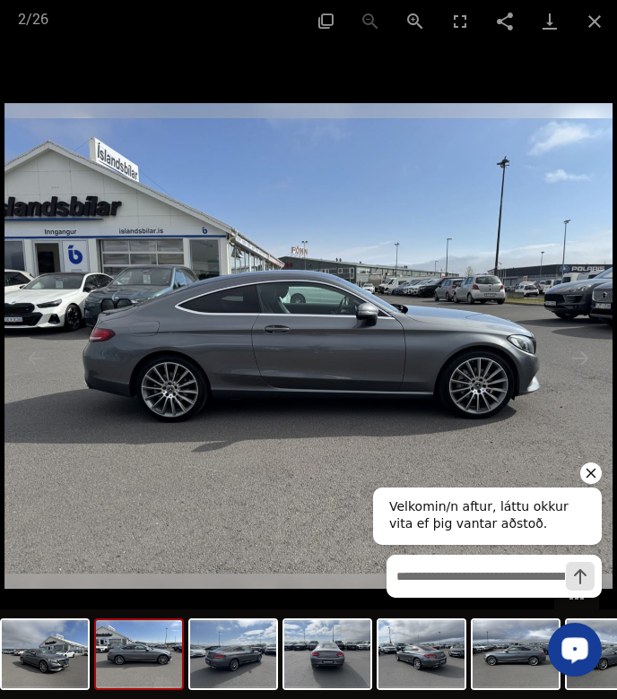
click at [596, 470] on icon "Hide greeting" at bounding box center [591, 473] width 22 height 22
